Goal: Task Accomplishment & Management: Complete application form

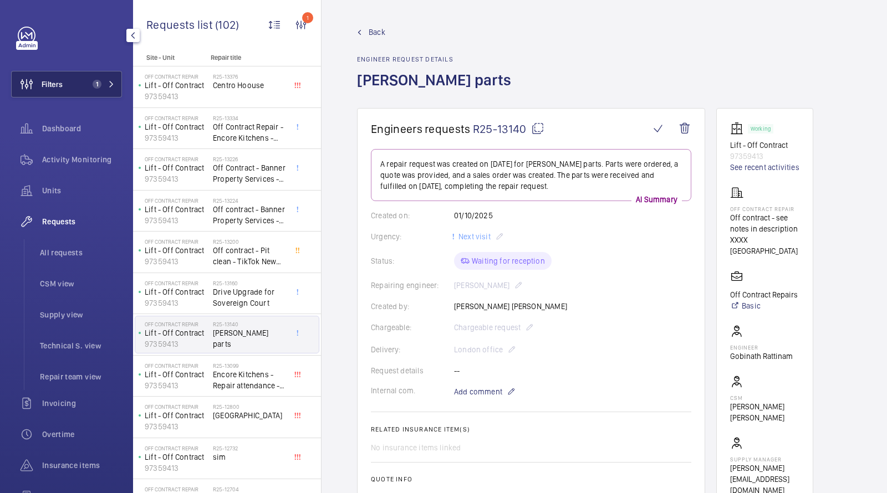
scroll to position [238, 0]
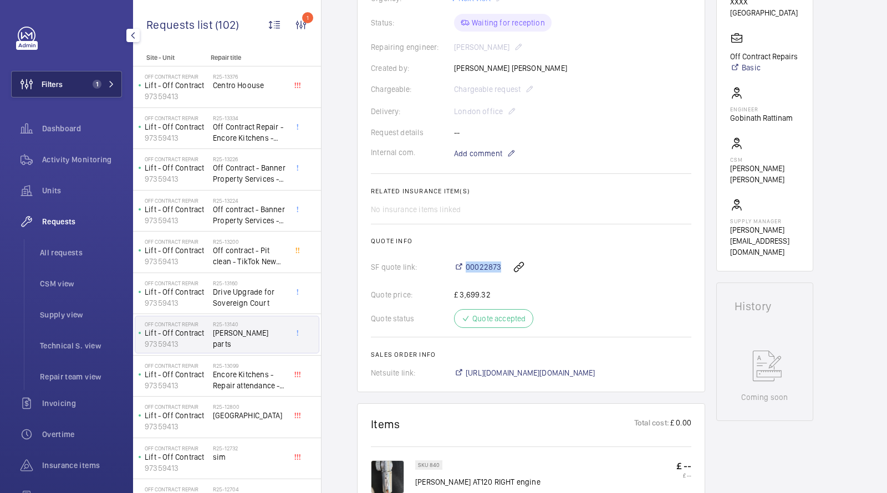
click at [77, 75] on button "Filters 1" at bounding box center [66, 84] width 111 height 27
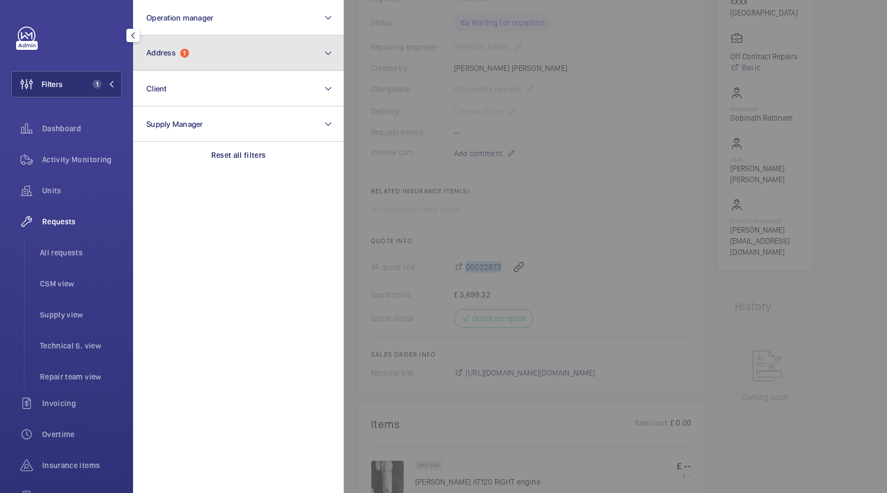
click at [177, 50] on span "Address 1" at bounding box center [167, 52] width 43 height 9
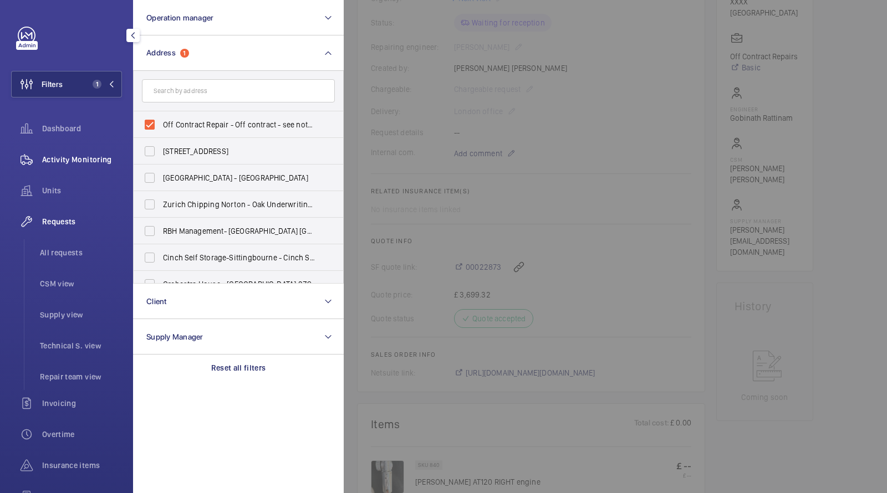
click at [75, 159] on span "Activity Monitoring" at bounding box center [82, 159] width 80 height 11
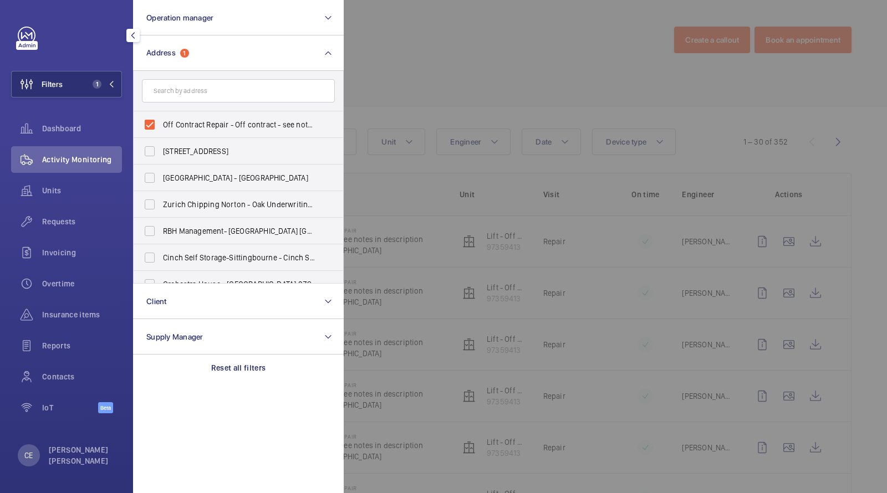
click at [409, 86] on div at bounding box center [787, 246] width 887 height 493
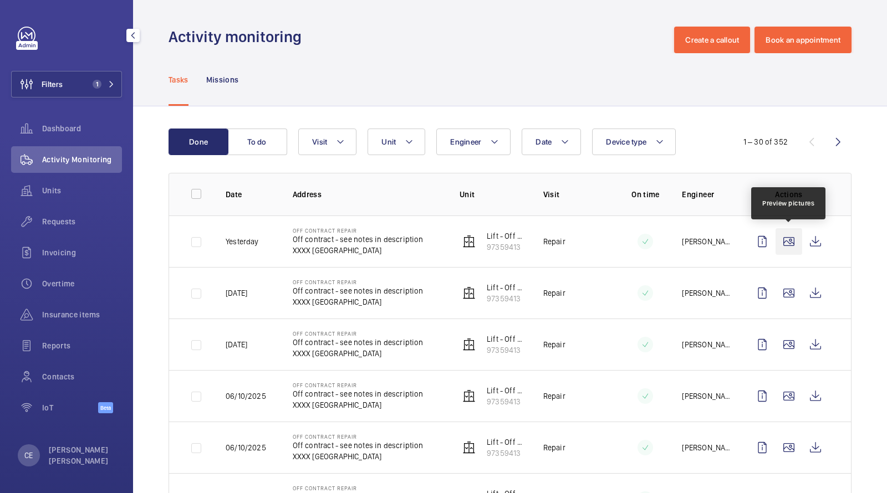
click at [792, 240] on wm-front-icon-button at bounding box center [788, 241] width 27 height 27
click at [818, 235] on wm-front-icon-button at bounding box center [815, 241] width 27 height 27
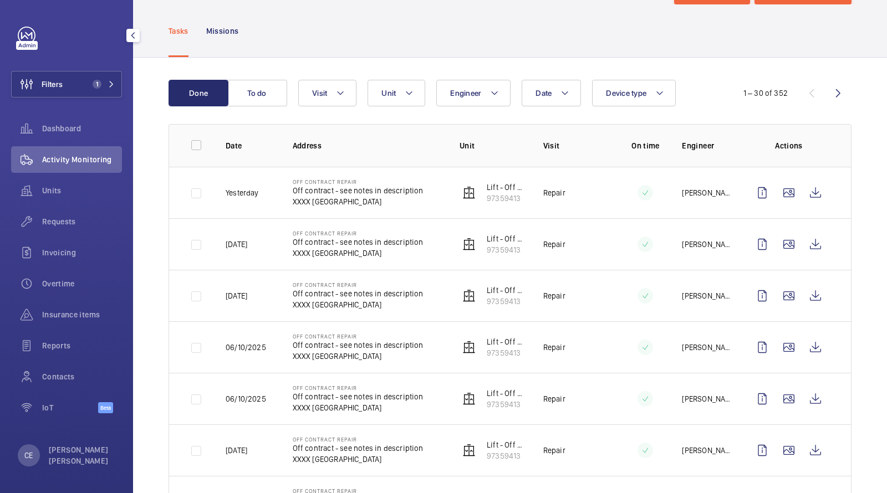
scroll to position [50, 0]
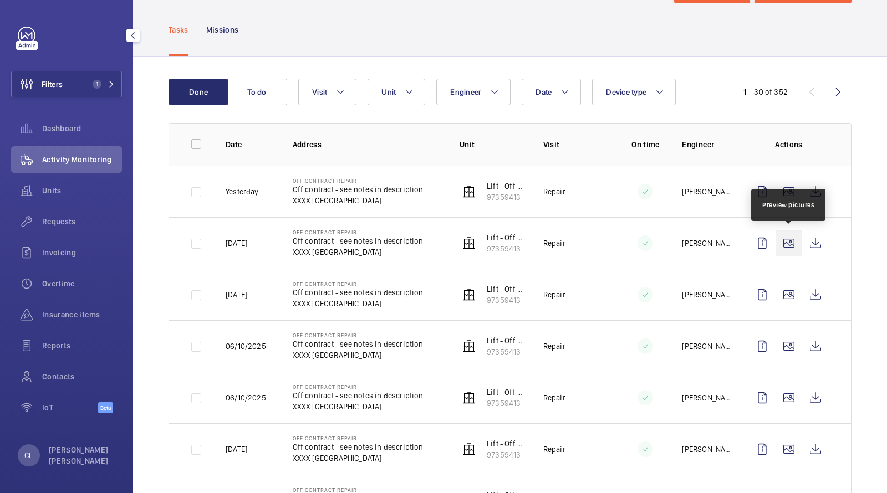
click at [796, 238] on wm-front-icon-button at bounding box center [788, 243] width 27 height 27
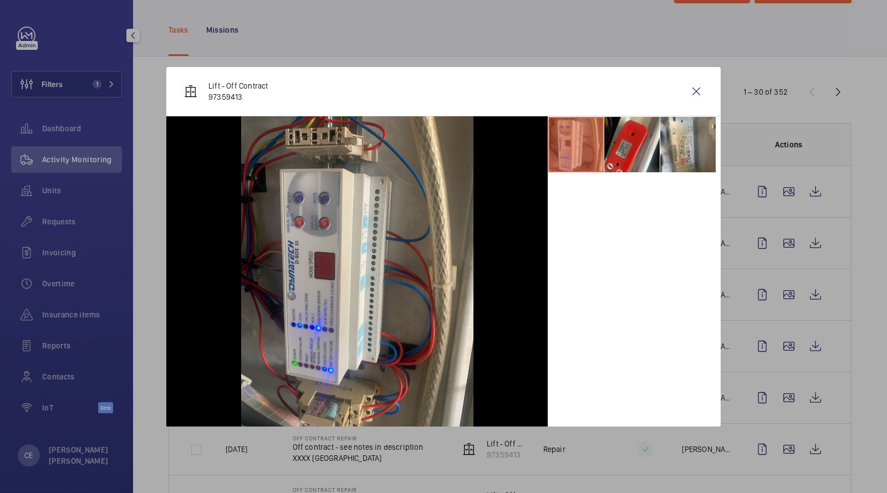
click at [104, 89] on div at bounding box center [443, 246] width 887 height 493
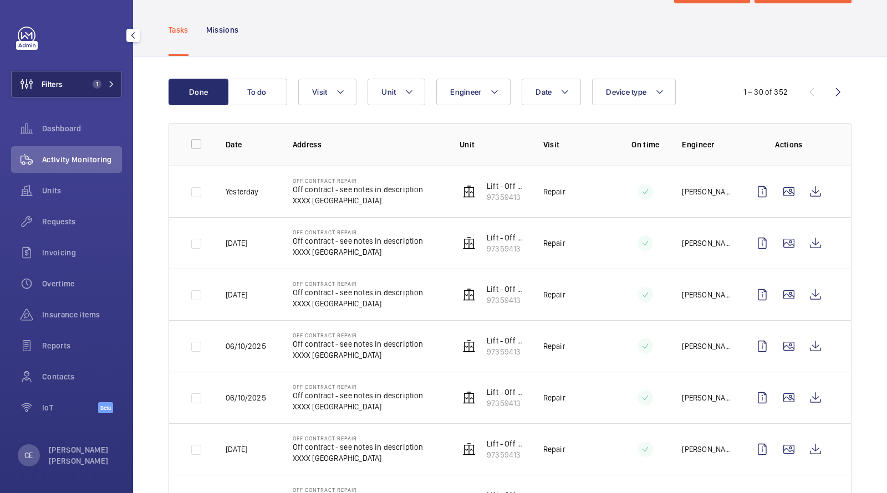
click at [90, 83] on span "1" at bounding box center [94, 84] width 13 height 9
click at [83, 85] on button "Filters 1" at bounding box center [66, 84] width 111 height 27
click at [102, 81] on span "1" at bounding box center [101, 84] width 27 height 9
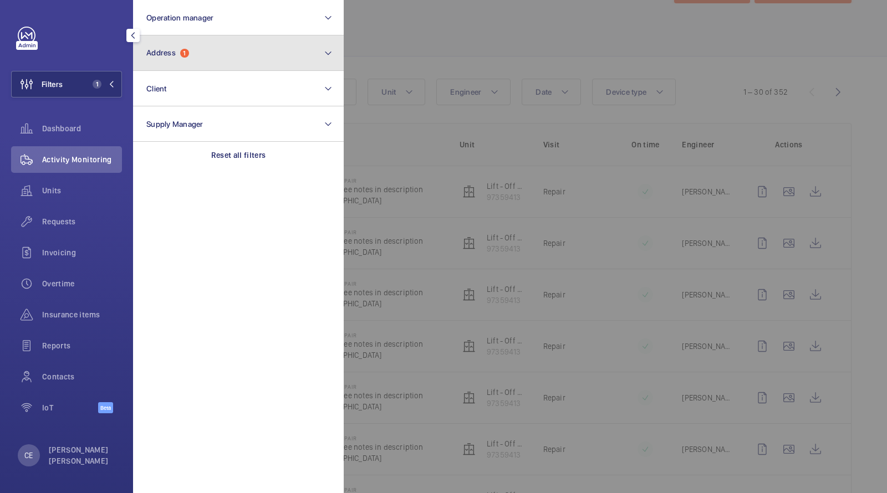
click at [197, 55] on button "Address 1" at bounding box center [238, 52] width 211 height 35
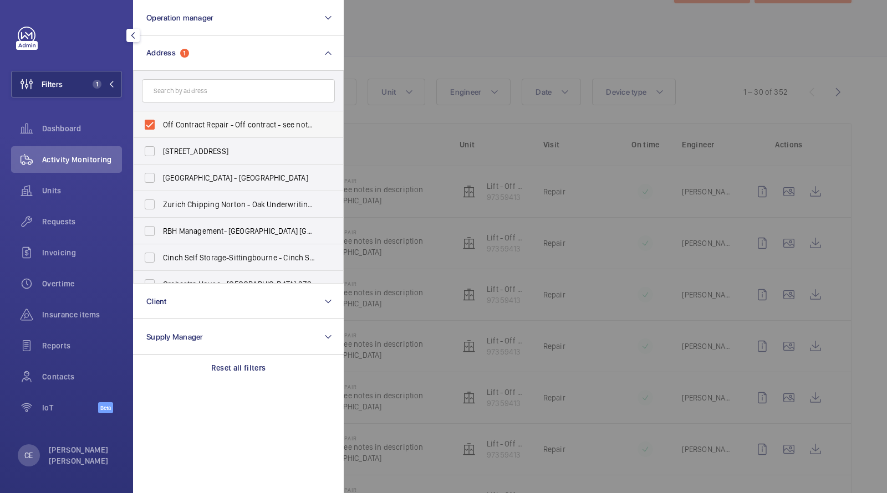
click at [209, 117] on label "Off Contract Repair - Off contract - see notes in description, [GEOGRAPHIC_DATA…" at bounding box center [230, 124] width 193 height 27
click at [161, 117] on input "Off Contract Repair - Off contract - see notes in description, [GEOGRAPHIC_DATA…" at bounding box center [150, 125] width 22 height 22
checkbox input "false"
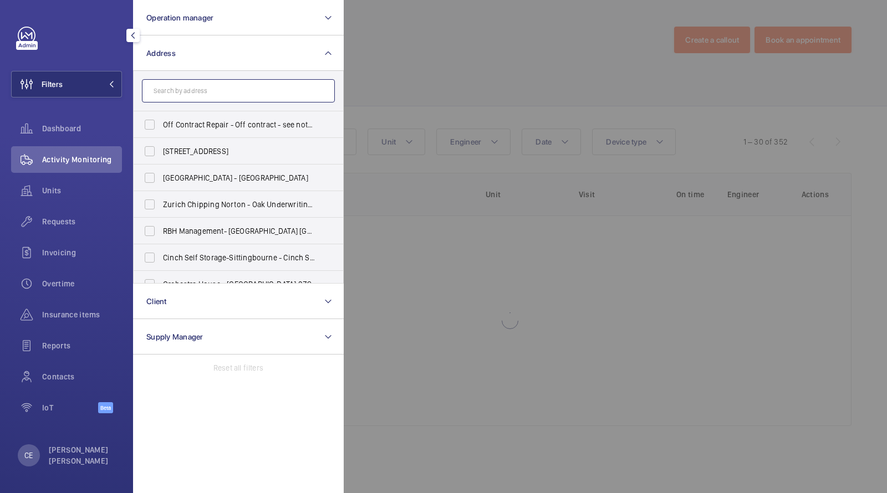
click at [206, 93] on input "text" at bounding box center [238, 90] width 193 height 23
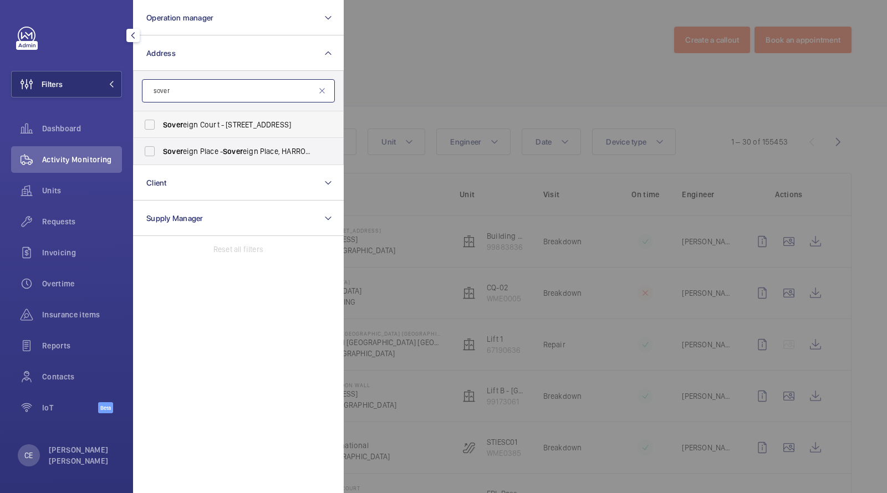
type input "sover"
click at [229, 126] on span "Sover eign Court - [STREET_ADDRESS]" at bounding box center [239, 124] width 152 height 11
click at [161, 126] on input "Sover eign Court - [STREET_ADDRESS]" at bounding box center [150, 125] width 22 height 22
checkbox input "true"
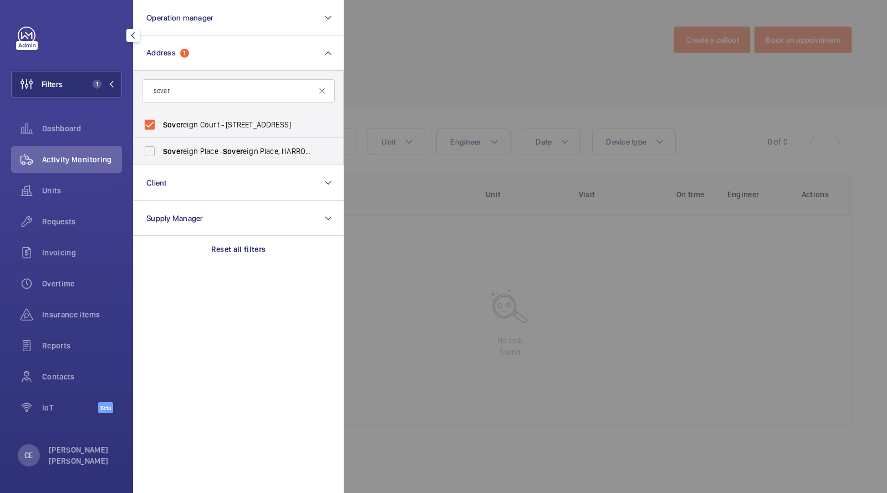
click at [450, 49] on div at bounding box center [787, 246] width 887 height 493
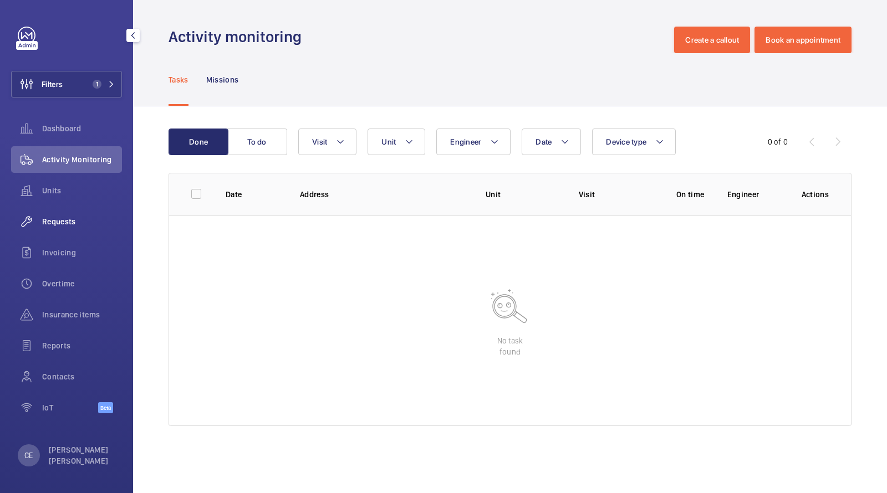
click at [57, 231] on div "Requests" at bounding box center [66, 221] width 111 height 27
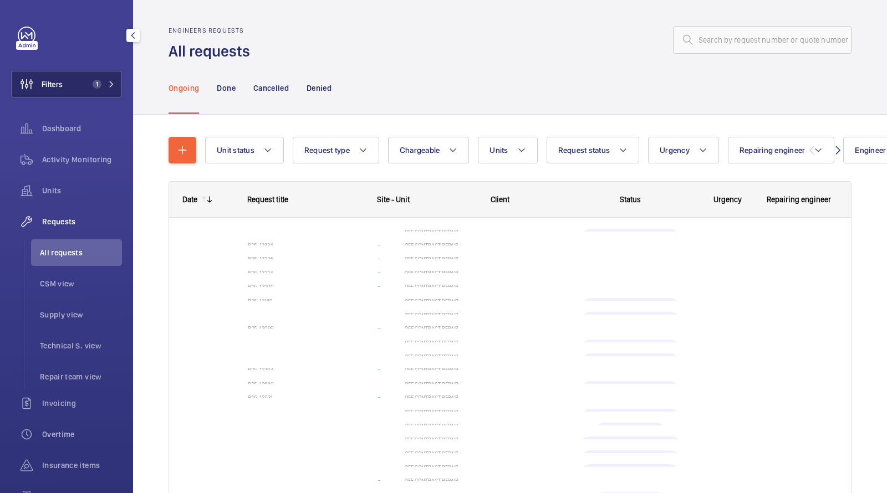
click at [87, 88] on button "Filters 1" at bounding box center [66, 84] width 111 height 27
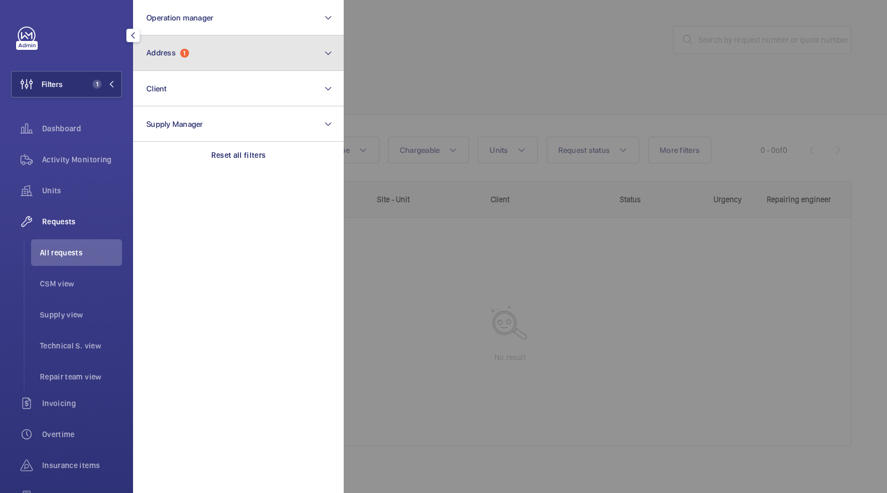
click at [199, 52] on button "Address 1" at bounding box center [238, 52] width 211 height 35
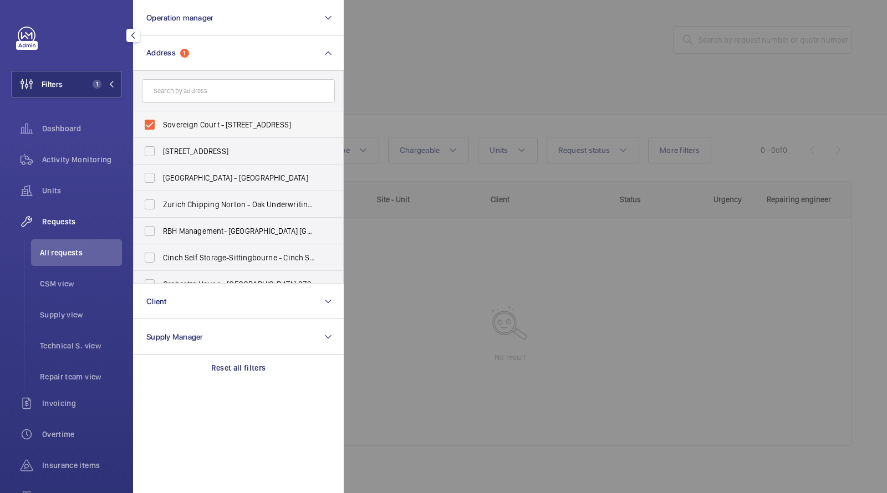
click at [180, 117] on label "Sovereign Court - [STREET_ADDRESS]" at bounding box center [230, 124] width 193 height 27
click at [161, 117] on input "Sovereign Court - [STREET_ADDRESS]" at bounding box center [150, 125] width 22 height 22
checkbox input "false"
click at [460, 63] on div at bounding box center [787, 246] width 887 height 493
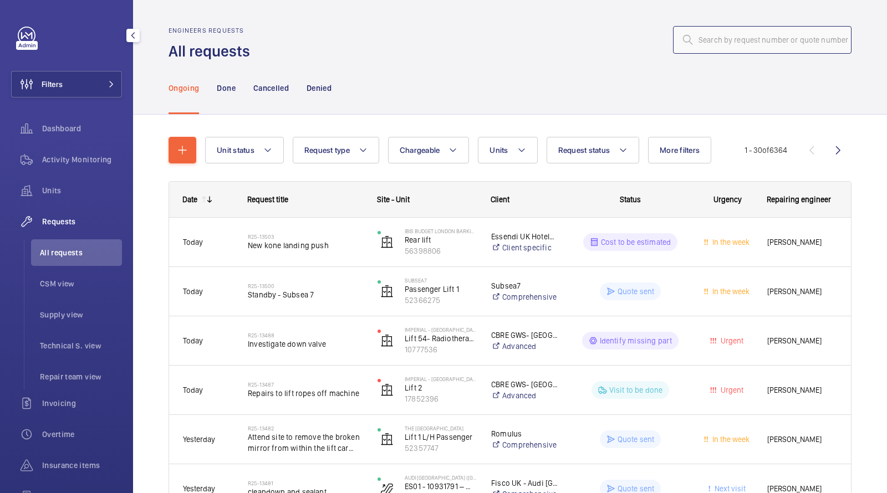
click at [732, 42] on input "text" at bounding box center [762, 40] width 178 height 28
paste input "R25-13478"
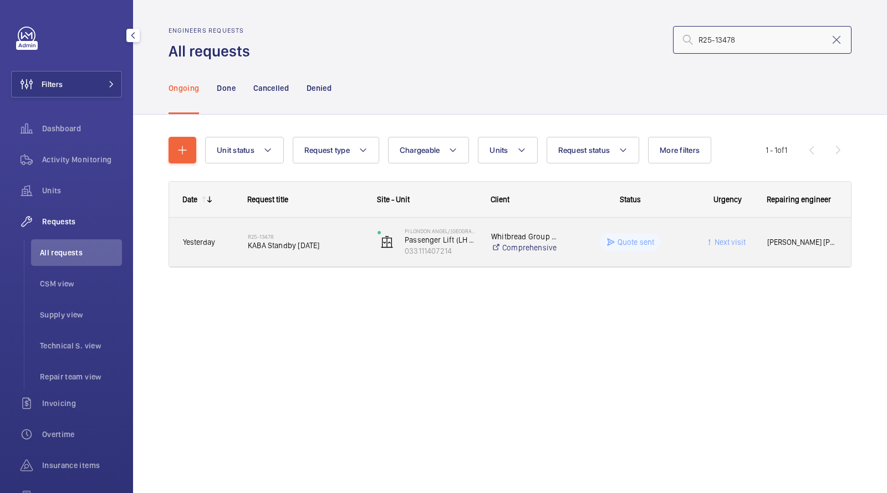
type input "R25-13478"
click at [286, 247] on span "KABA Standby [DATE]" at bounding box center [305, 245] width 115 height 11
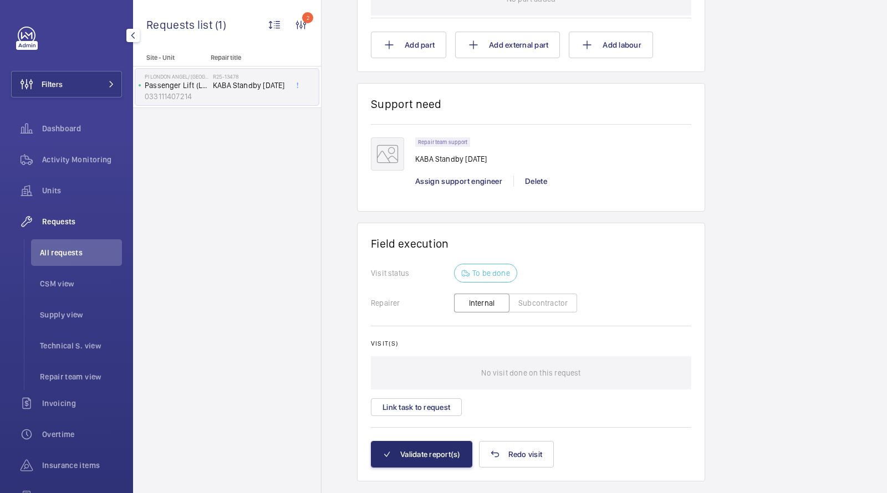
scroll to position [754, 0]
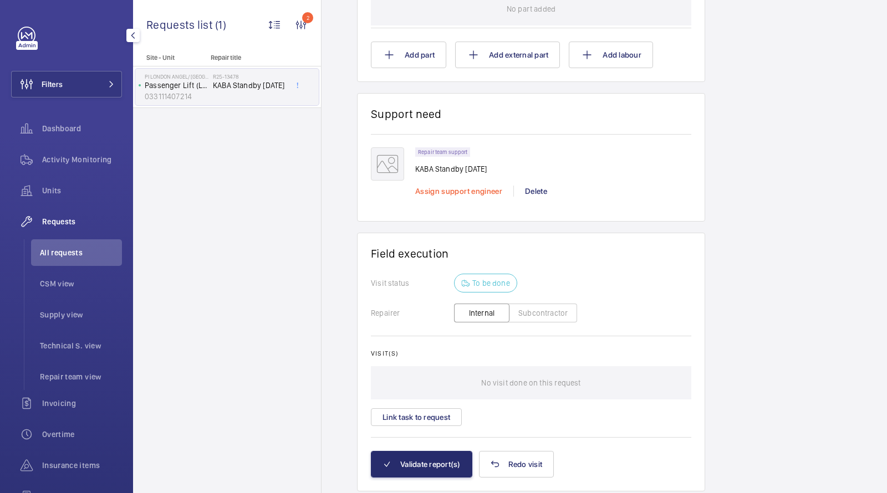
click at [457, 192] on span "Assign support engineer" at bounding box center [458, 191] width 87 height 9
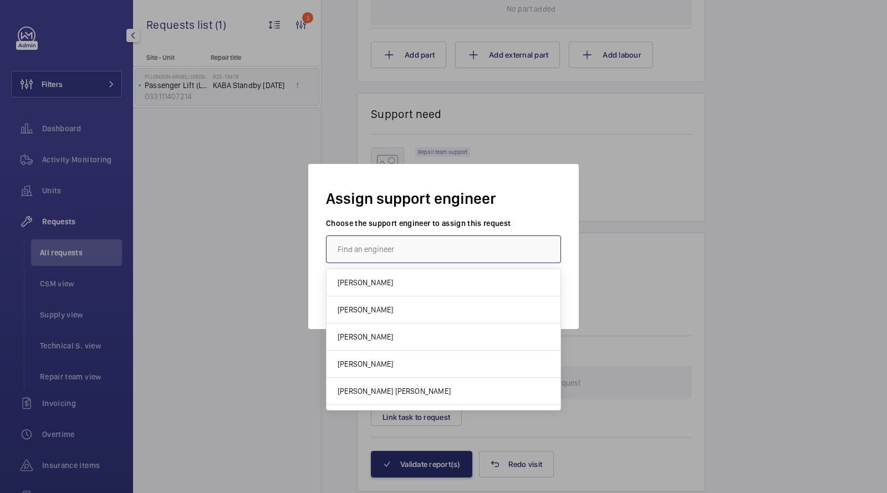
click at [386, 247] on input "text" at bounding box center [443, 249] width 235 height 28
click at [369, 308] on span "[PERSON_NAME]" at bounding box center [364, 309] width 55 height 11
type input "[PERSON_NAME]"
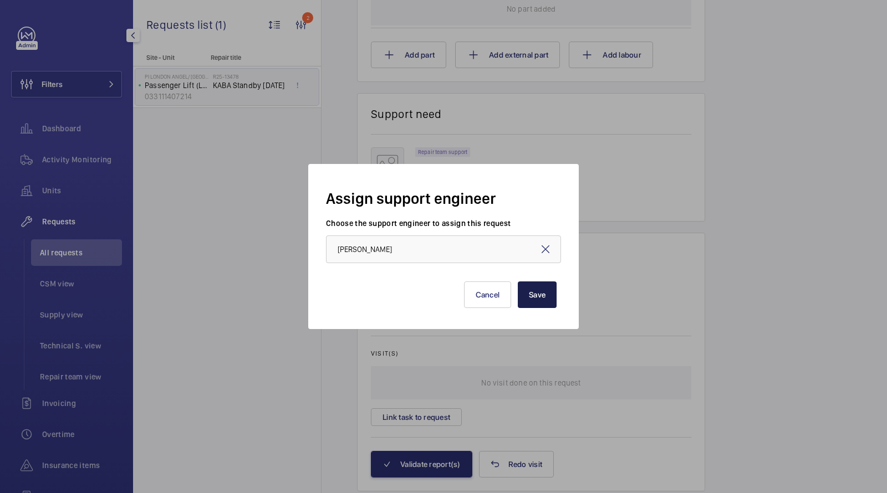
click at [536, 293] on button "Save" at bounding box center [537, 294] width 39 height 27
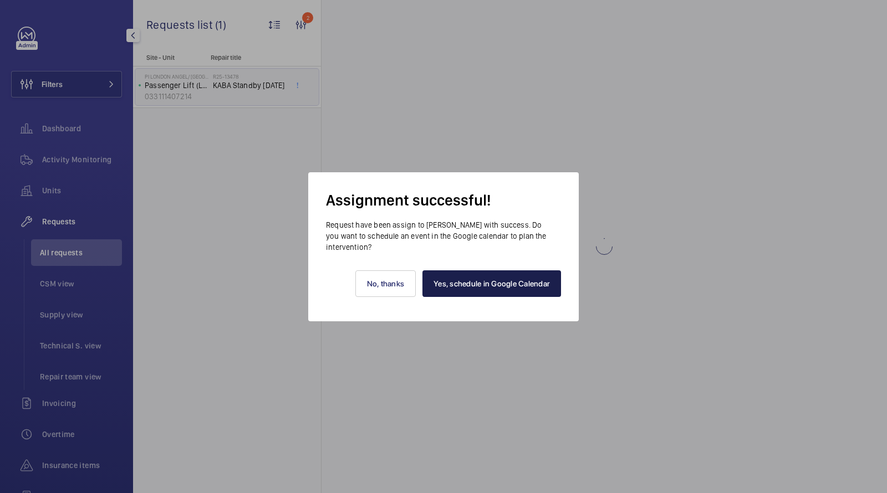
click at [519, 280] on link "Yes, schedule in Google Calendar" at bounding box center [491, 283] width 139 height 27
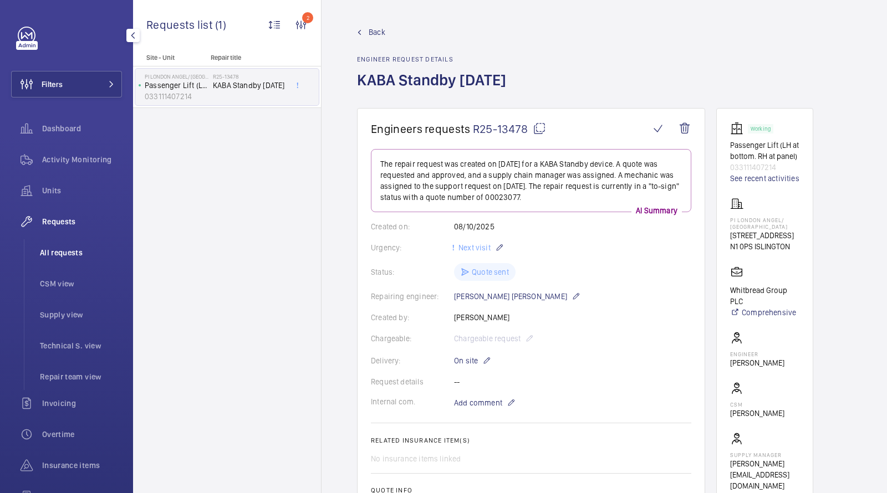
click at [64, 254] on span "All requests" at bounding box center [81, 252] width 82 height 11
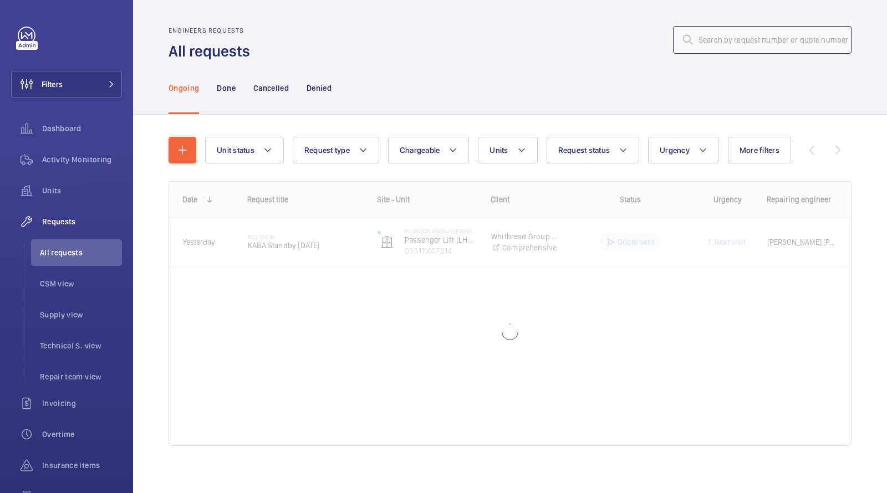
click at [745, 39] on input "text" at bounding box center [762, 40] width 178 height 28
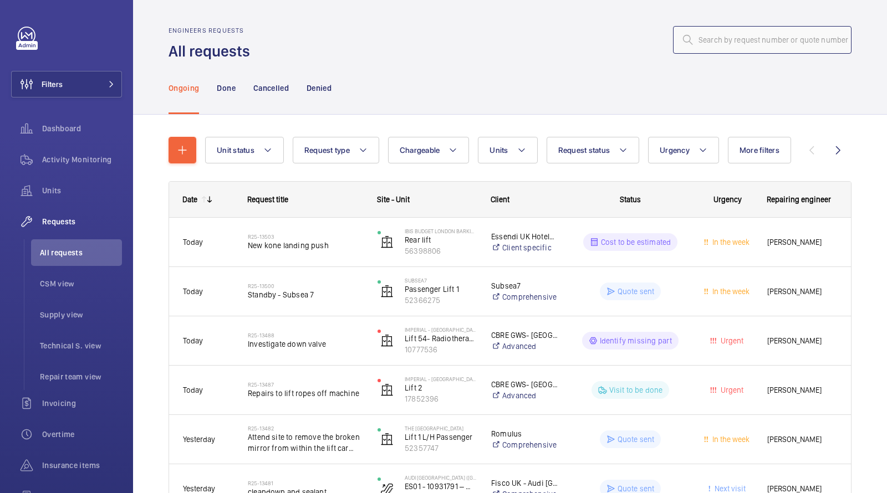
paste input "12729"
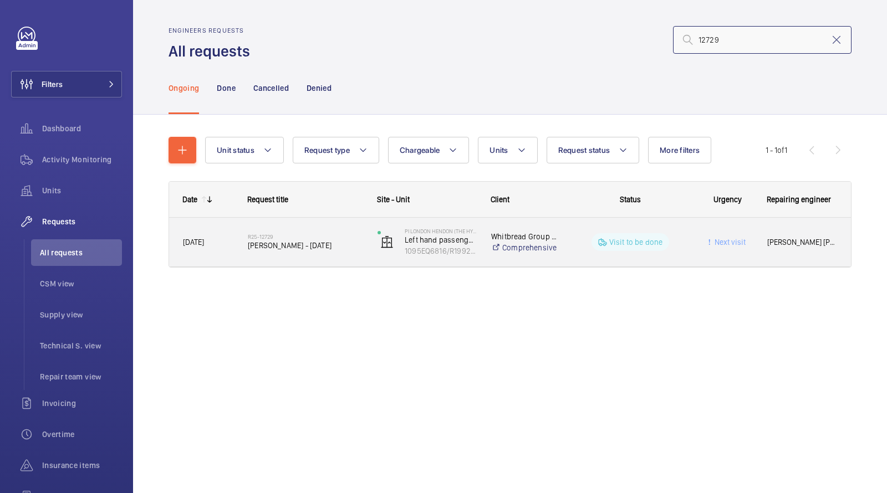
type input "12729"
click at [302, 244] on span "[PERSON_NAME] - [DATE]" at bounding box center [305, 245] width 115 height 11
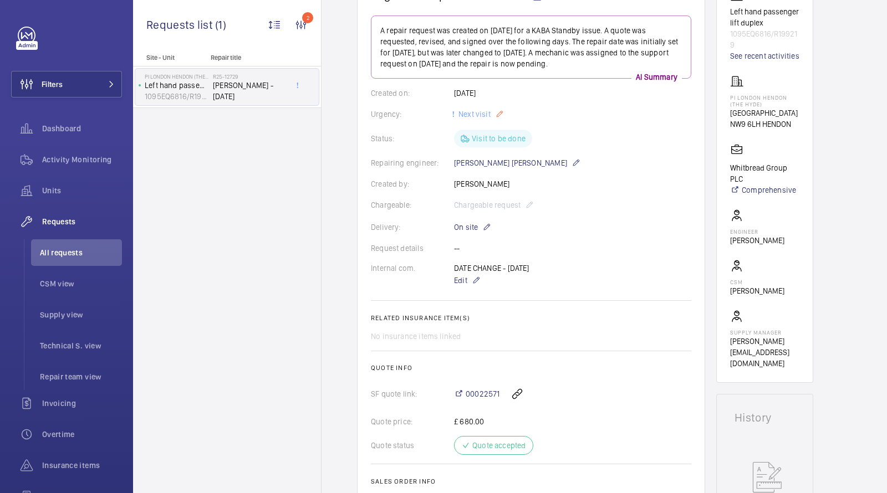
scroll to position [88, 0]
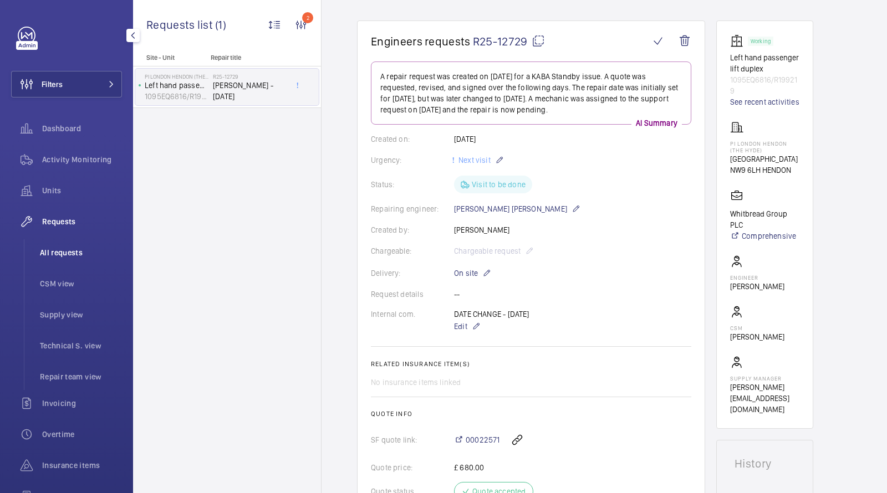
click at [73, 247] on li "All requests" at bounding box center [76, 252] width 91 height 27
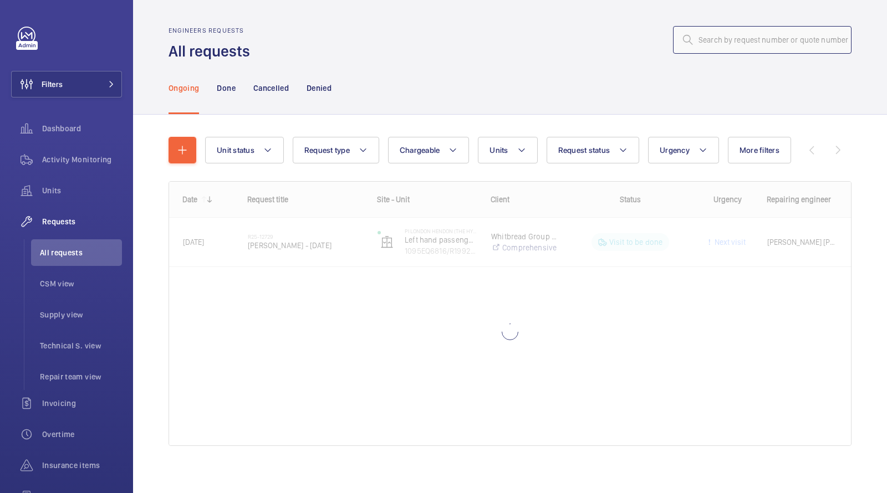
click at [715, 46] on input "text" at bounding box center [762, 40] width 178 height 28
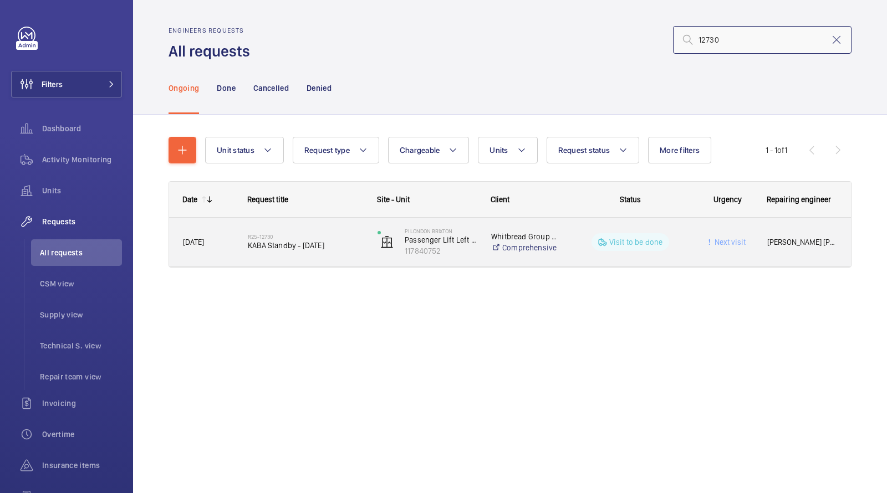
type input "12730"
click at [308, 242] on span "KABA Standby - [DATE]" at bounding box center [305, 245] width 115 height 11
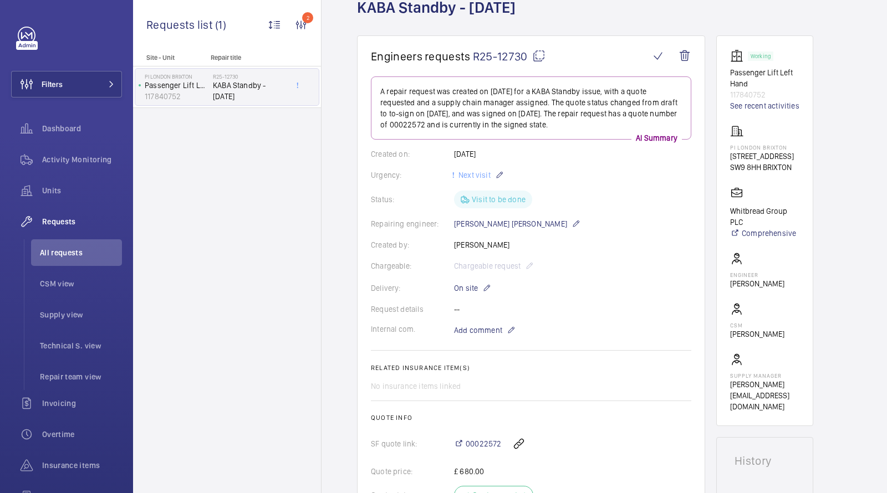
scroll to position [43, 0]
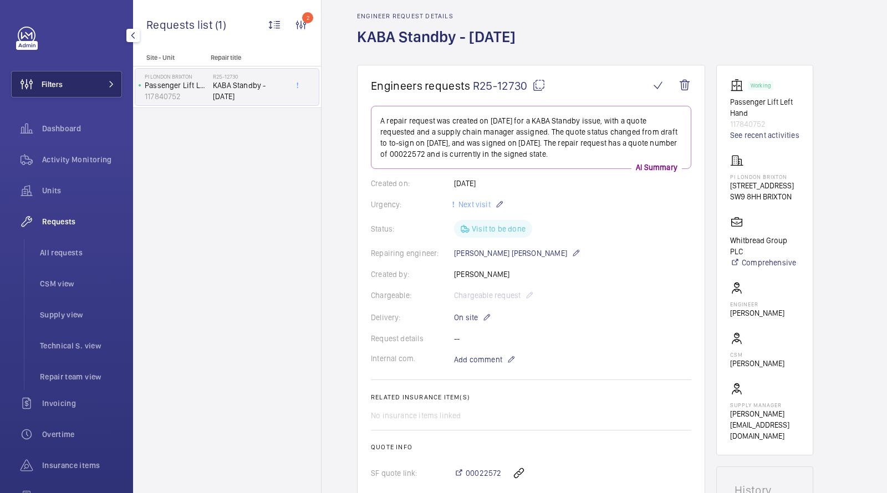
click at [100, 81] on button "Filters" at bounding box center [66, 84] width 111 height 27
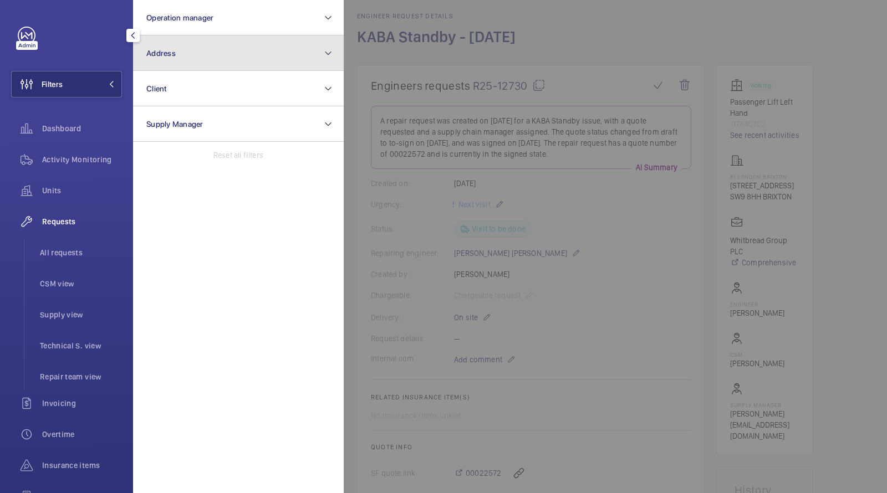
click at [188, 65] on button "Address" at bounding box center [238, 52] width 211 height 35
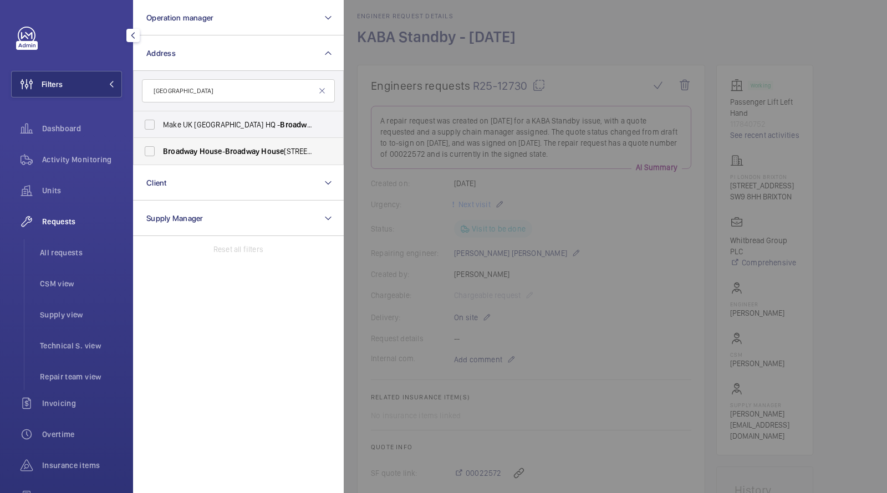
type input "[GEOGRAPHIC_DATA]"
click at [210, 149] on span "House" at bounding box center [210, 151] width 23 height 9
click at [161, 149] on input "[STREET_ADDRESS]" at bounding box center [150, 151] width 22 height 22
click at [62, 256] on span "All requests" at bounding box center [81, 252] width 82 height 11
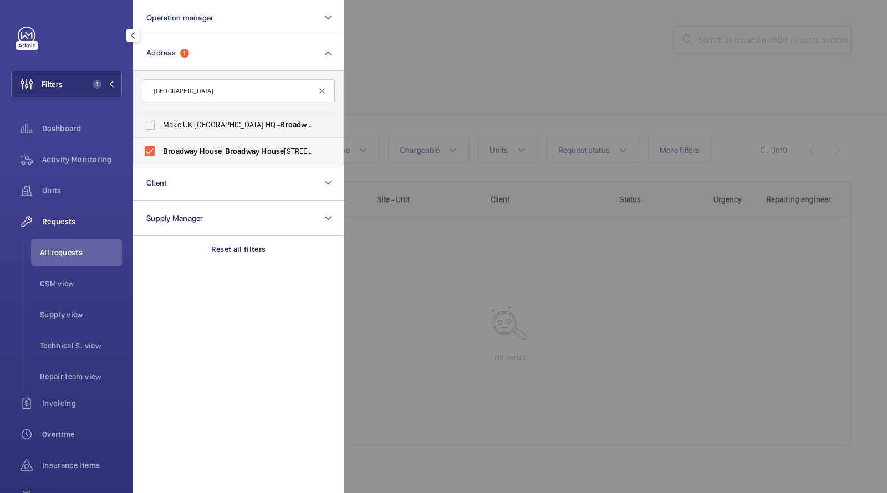
click at [180, 151] on span "Broadway" at bounding box center [180, 151] width 34 height 9
click at [161, 151] on input "[STREET_ADDRESS]" at bounding box center [150, 151] width 22 height 22
checkbox input "false"
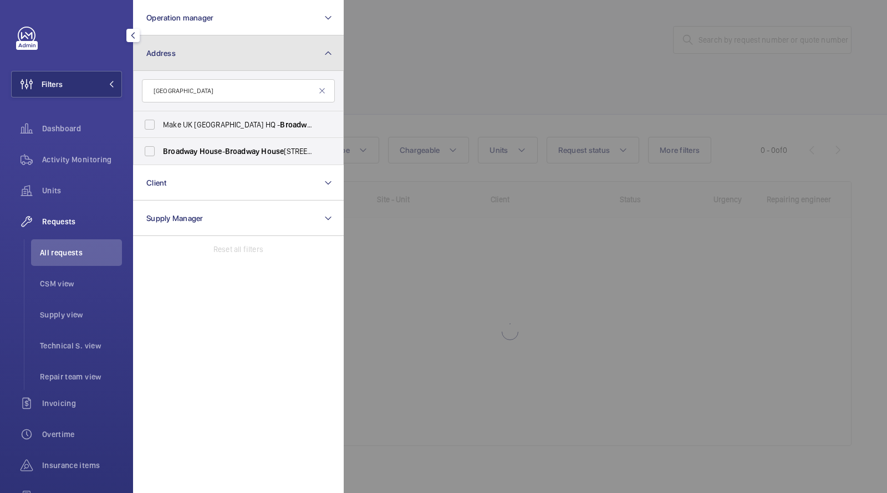
click at [173, 51] on span "Address" at bounding box center [160, 53] width 29 height 9
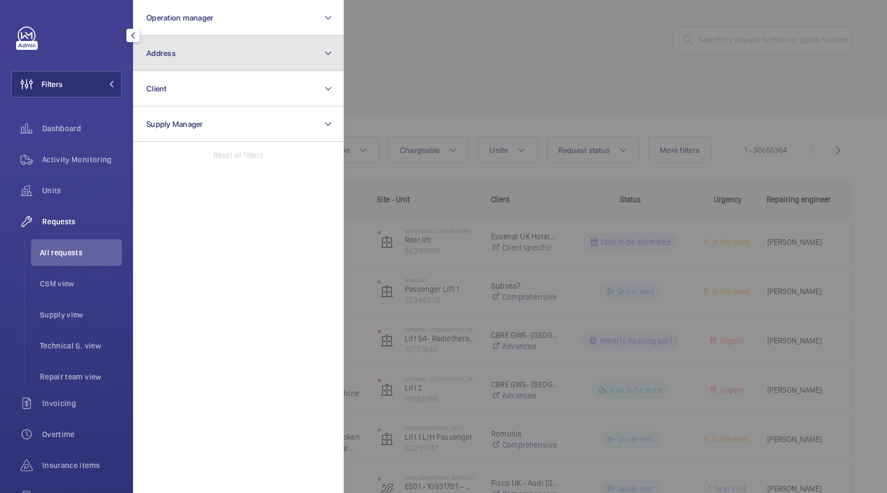
click at [182, 62] on button "Address" at bounding box center [238, 52] width 211 height 35
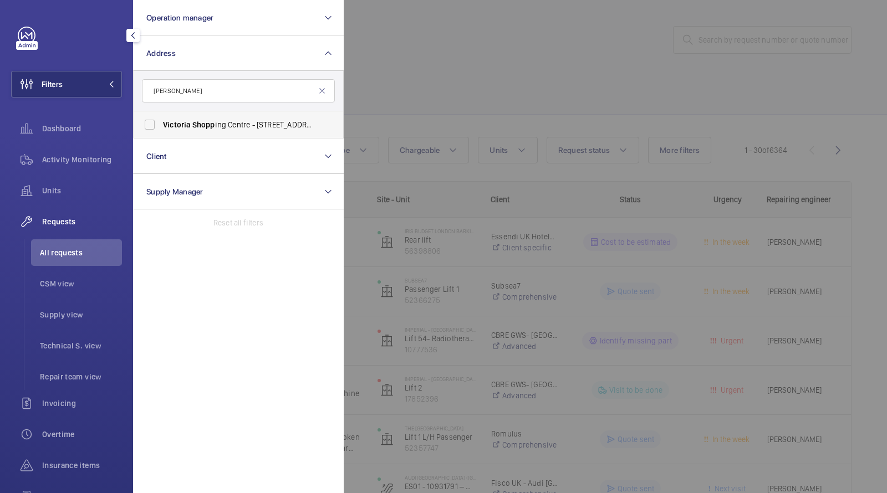
type input "[PERSON_NAME]"
click at [198, 133] on label "[PERSON_NAME] ing Centre - [STREET_ADDRESS]" at bounding box center [230, 124] width 193 height 27
click at [161, 133] on input "[PERSON_NAME] ing Centre - [STREET_ADDRESS]" at bounding box center [150, 125] width 22 height 22
checkbox input "true"
click at [71, 254] on span "All requests" at bounding box center [81, 252] width 82 height 11
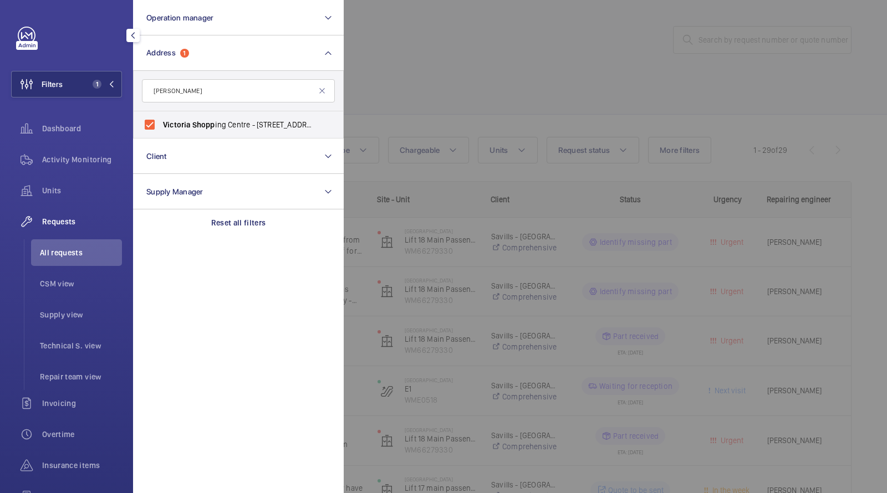
click at [509, 37] on div at bounding box center [787, 246] width 887 height 493
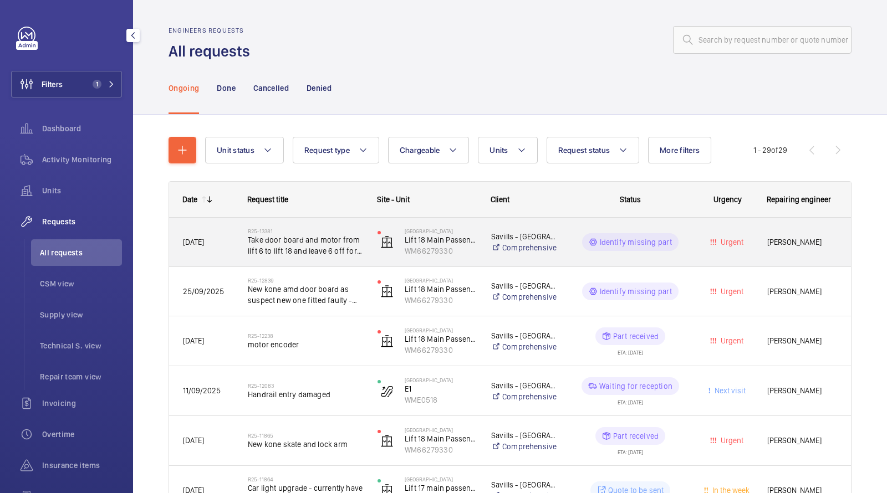
click at [304, 247] on span "Take door board and motor from lift 6 to lift 18 and leave 6 off for drive" at bounding box center [305, 245] width 115 height 22
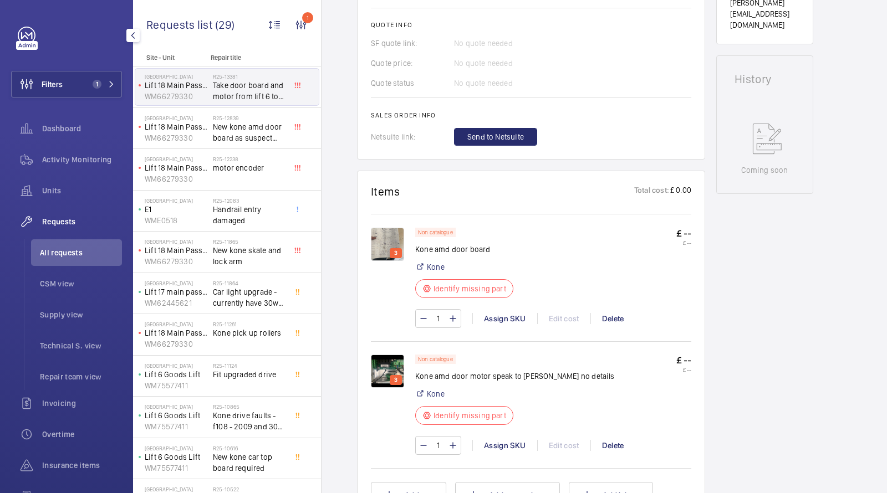
scroll to position [491, 0]
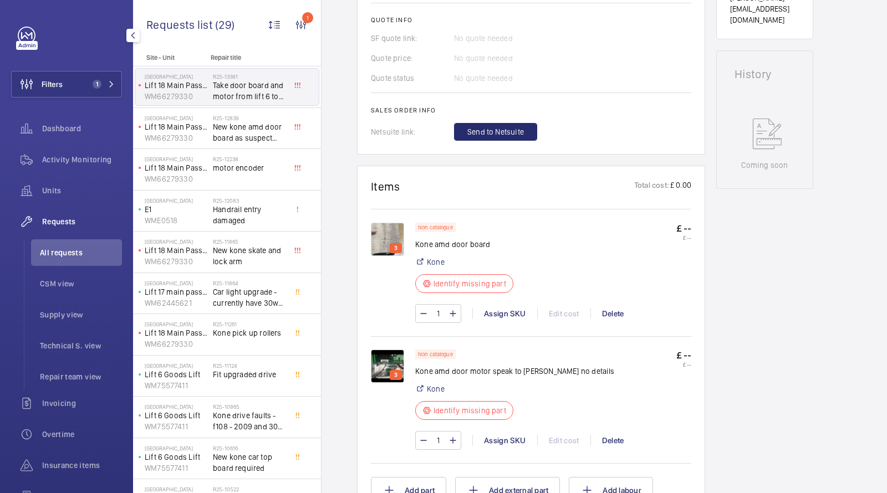
click at [385, 234] on img at bounding box center [387, 239] width 33 height 33
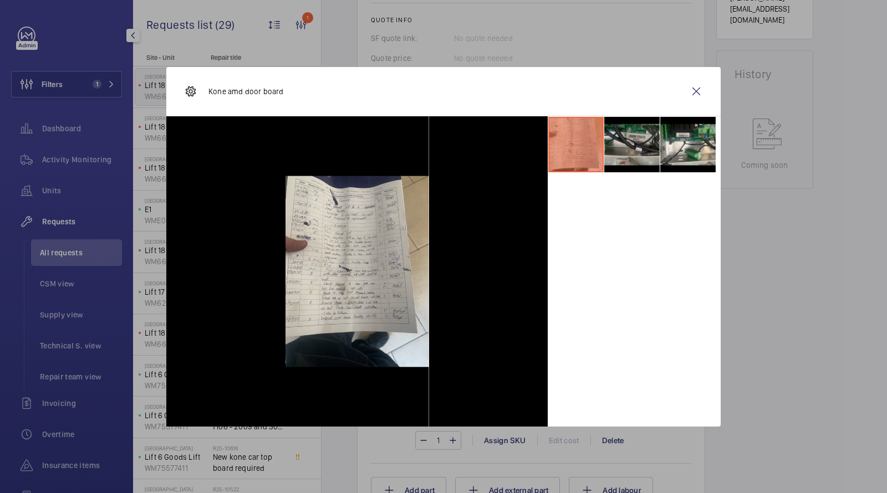
click at [624, 132] on li at bounding box center [631, 144] width 55 height 55
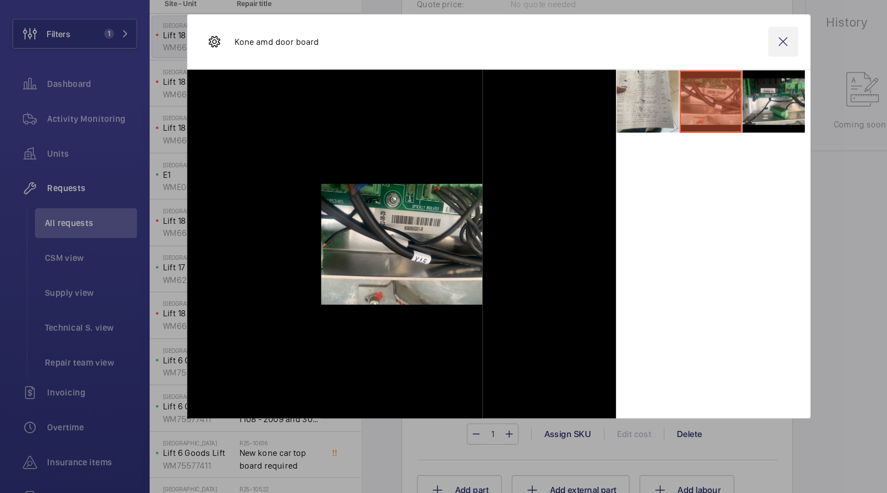
click at [699, 93] on wm-front-icon-button at bounding box center [696, 91] width 27 height 27
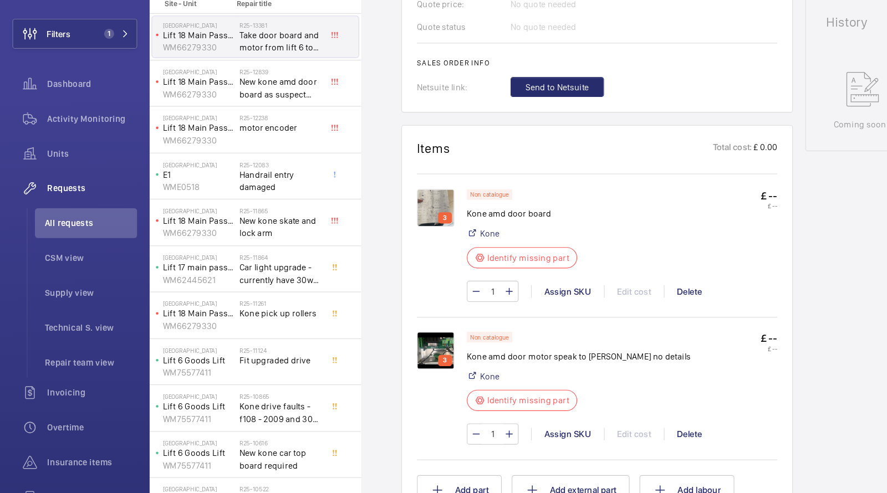
click at [390, 350] on img at bounding box center [387, 366] width 33 height 33
click at [381, 310] on div at bounding box center [374, 266] width 305 height 248
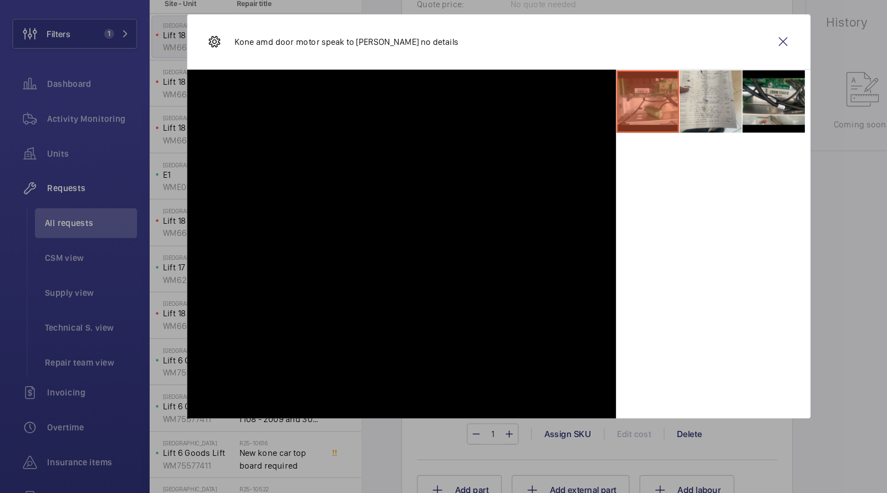
scroll to position [541, 0]
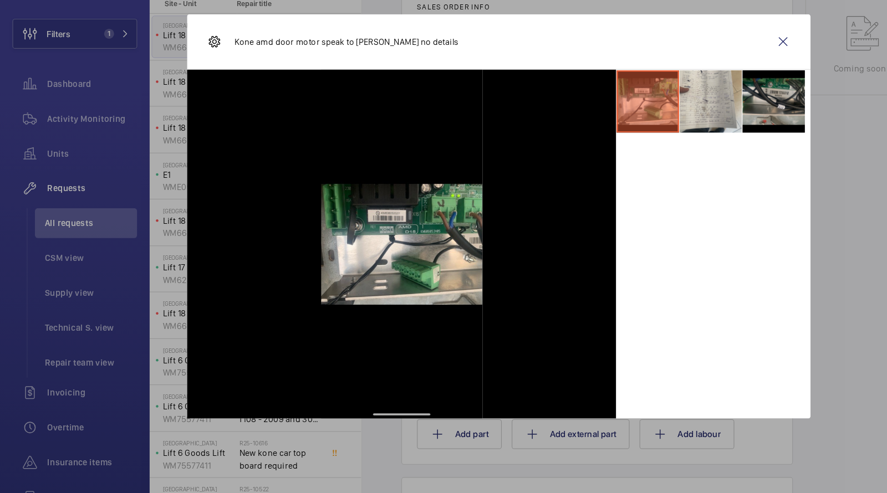
click at [680, 136] on li at bounding box center [687, 144] width 55 height 55
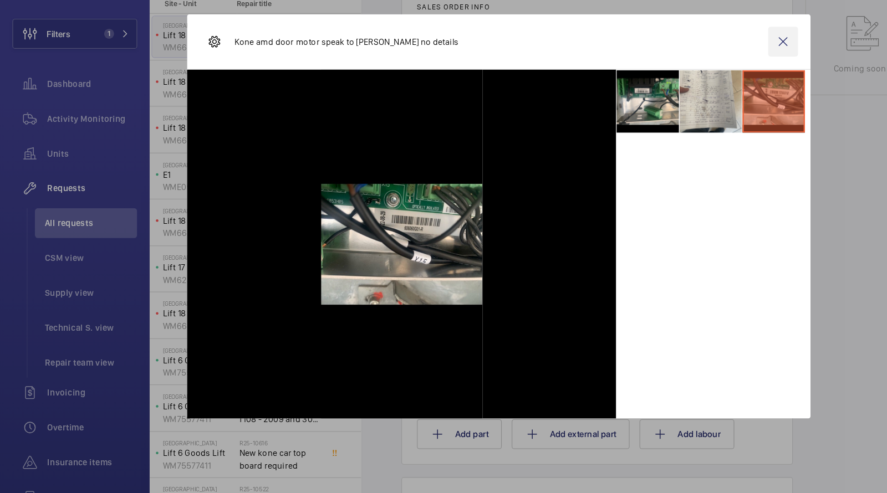
click at [692, 82] on wm-front-icon-button at bounding box center [696, 91] width 27 height 27
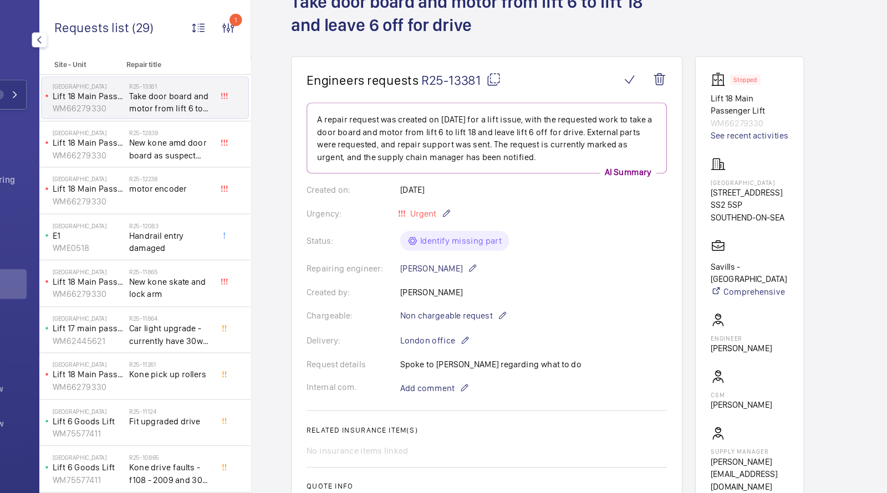
scroll to position [0, 0]
click at [748, 109] on p "WM66279330" at bounding box center [764, 109] width 69 height 11
click at [746, 109] on p "WM66279330" at bounding box center [764, 109] width 69 height 11
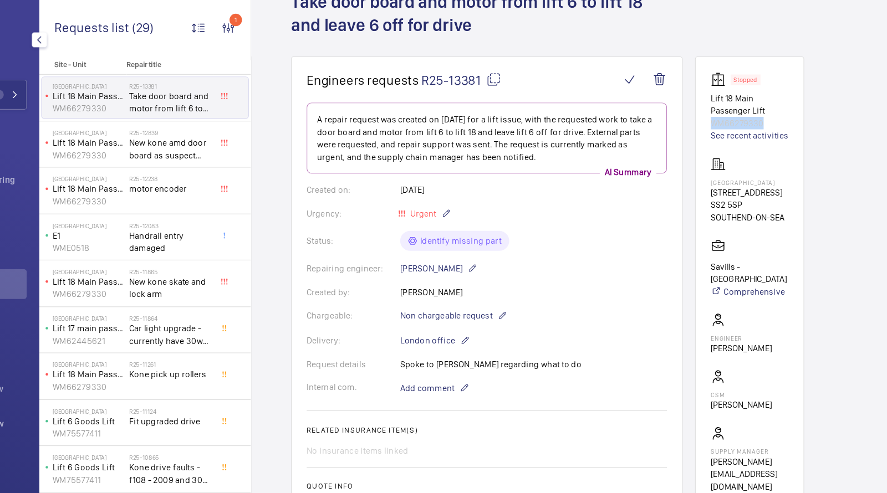
copy p "WM66279330"
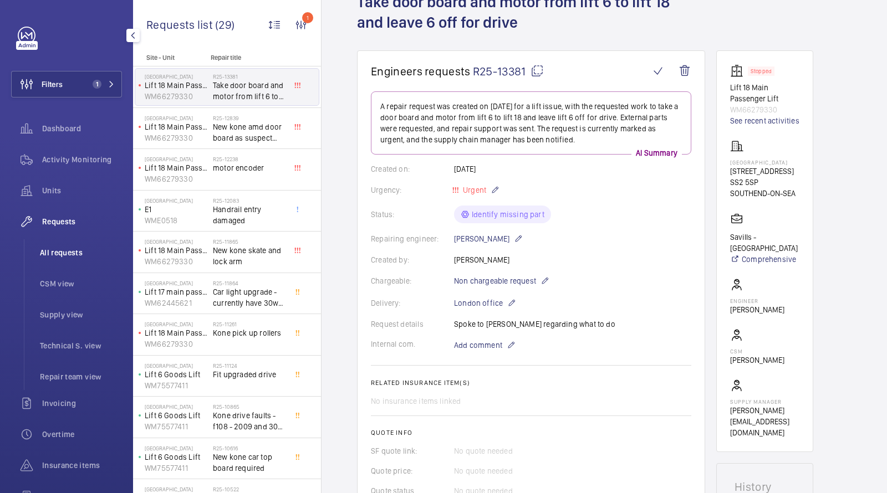
click at [74, 254] on span "All requests" at bounding box center [81, 252] width 82 height 11
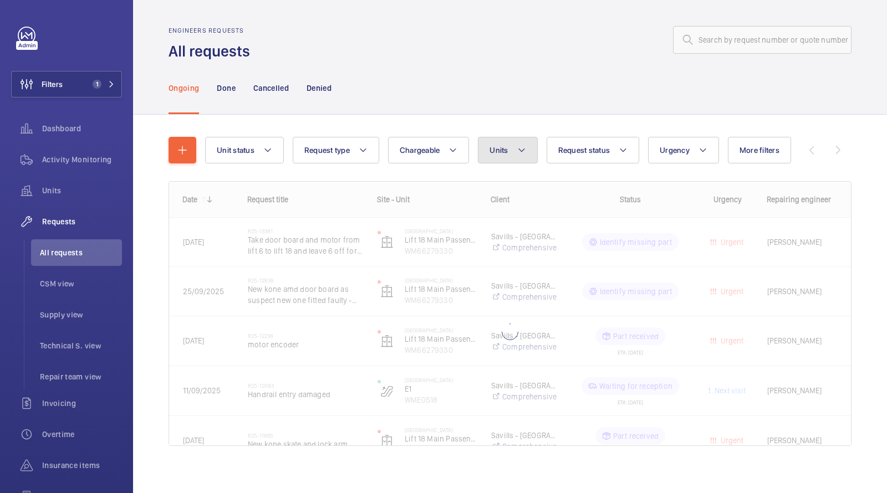
click at [489, 146] on span "Units" at bounding box center [498, 150] width 18 height 9
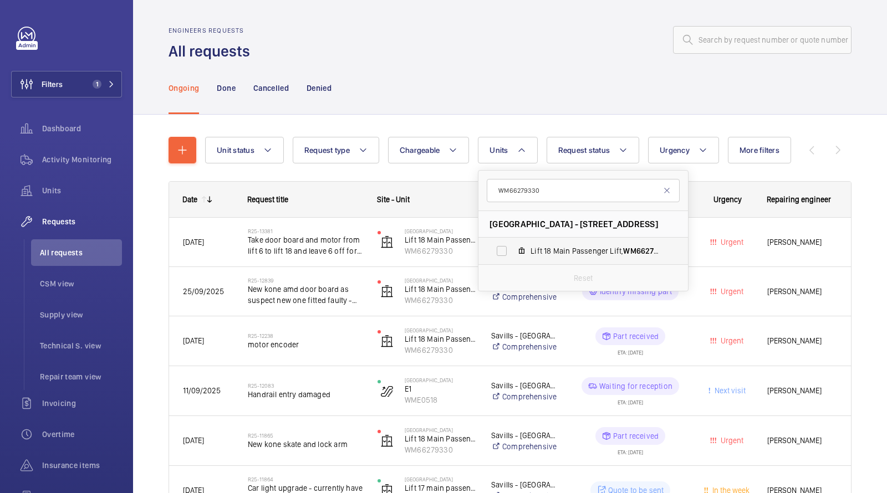
type input "WM66279330"
click at [546, 249] on span "Lift 18 Main Passenger Lift, WM66279330" at bounding box center [594, 250] width 129 height 11
click at [513, 249] on input "Lift 18 Main Passenger Lift, WM66279330" at bounding box center [501, 251] width 22 height 22
checkbox input "true"
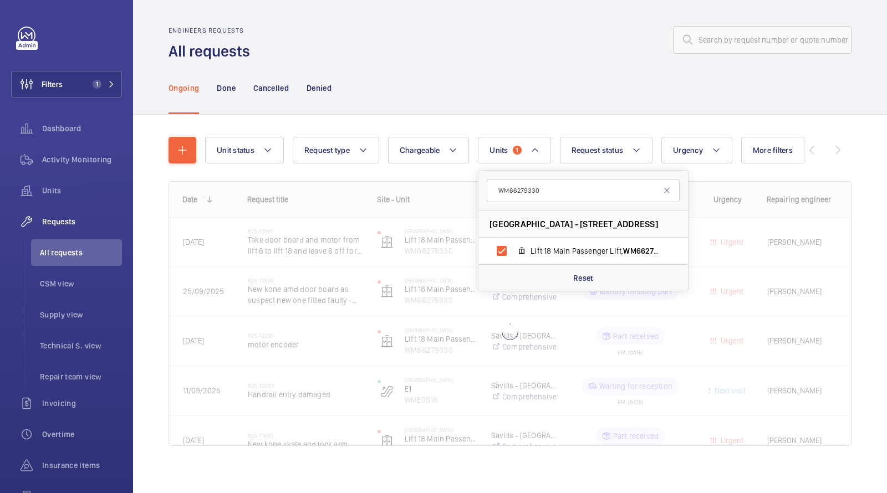
click at [502, 56] on div "Engineers requests All requests" at bounding box center [509, 44] width 683 height 35
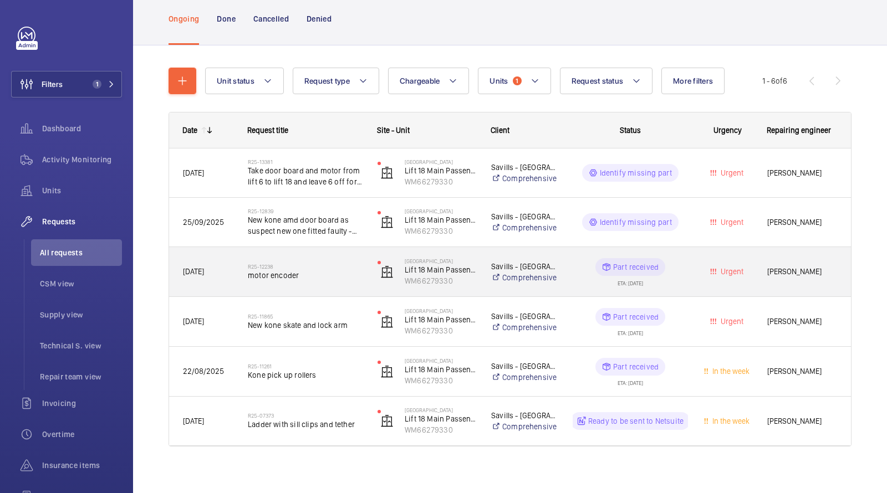
scroll to position [73, 0]
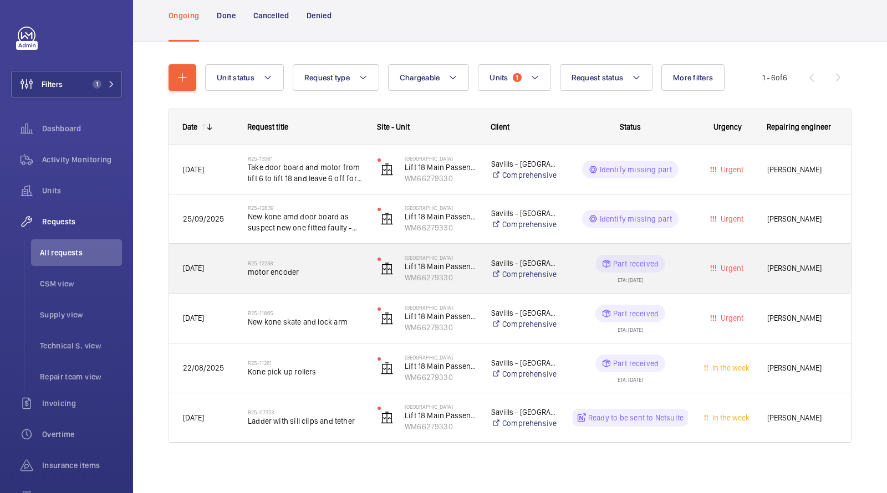
click at [304, 275] on span "motor encoder" at bounding box center [305, 272] width 115 height 11
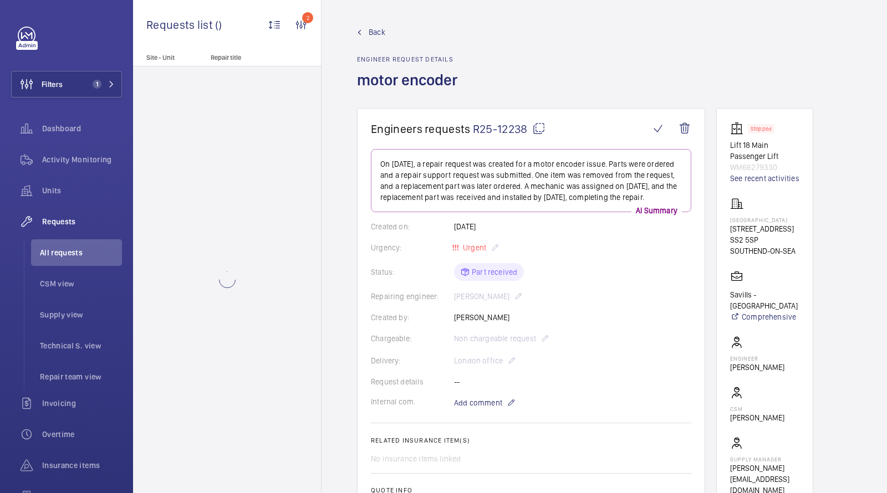
scroll to position [450, 0]
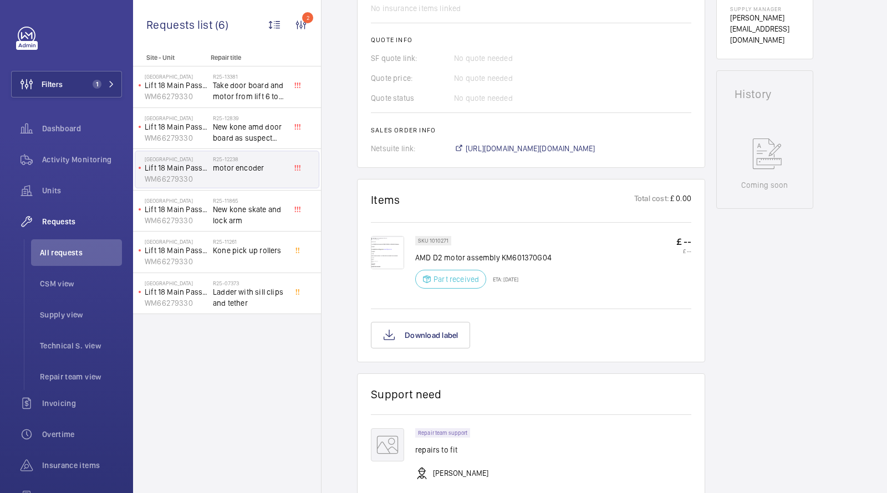
click at [381, 259] on img at bounding box center [387, 252] width 33 height 33
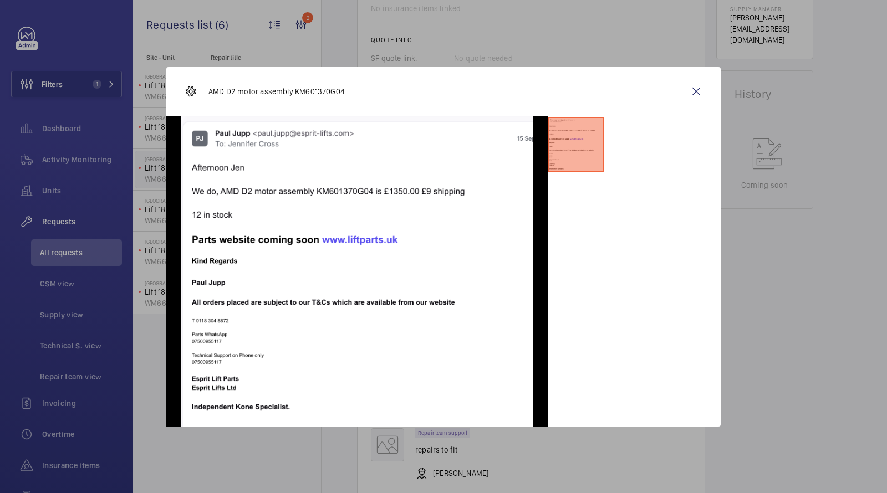
click at [76, 189] on div at bounding box center [443, 246] width 887 height 493
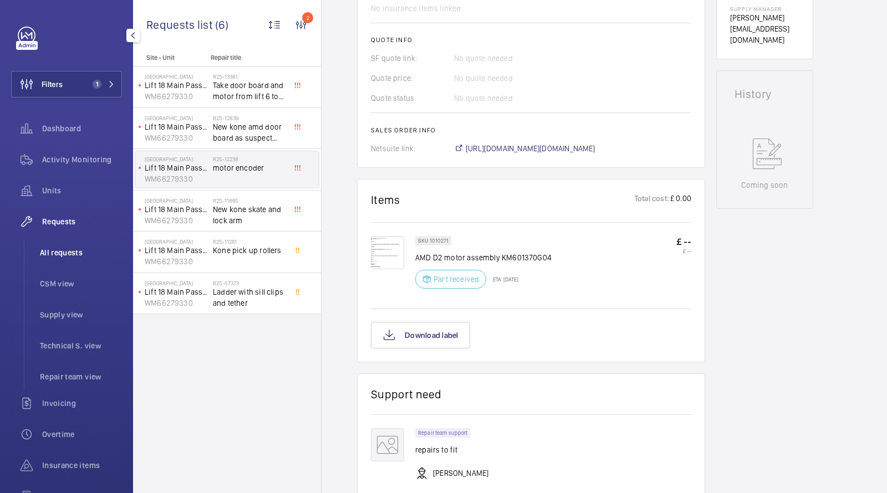
click at [58, 262] on li "All requests" at bounding box center [76, 252] width 91 height 27
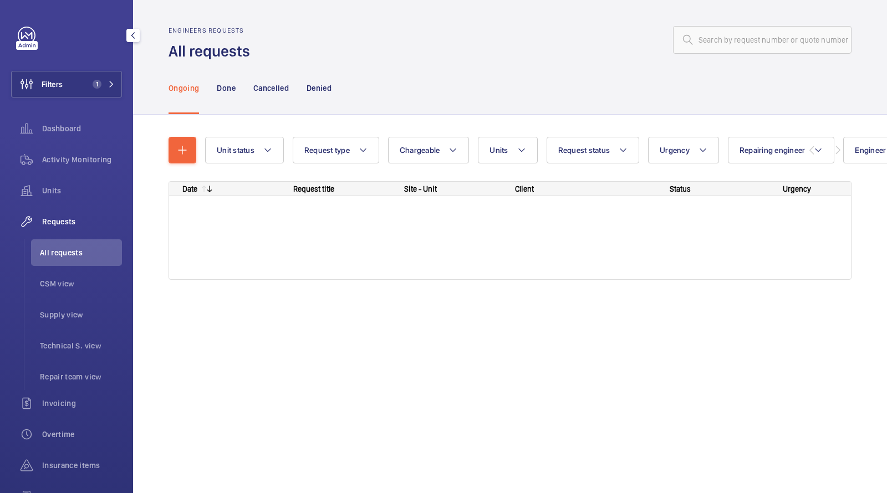
drag, startPoint x: 62, startPoint y: 254, endPoint x: 116, endPoint y: 153, distance: 115.3
click at [62, 254] on span "All requests" at bounding box center [81, 252] width 82 height 11
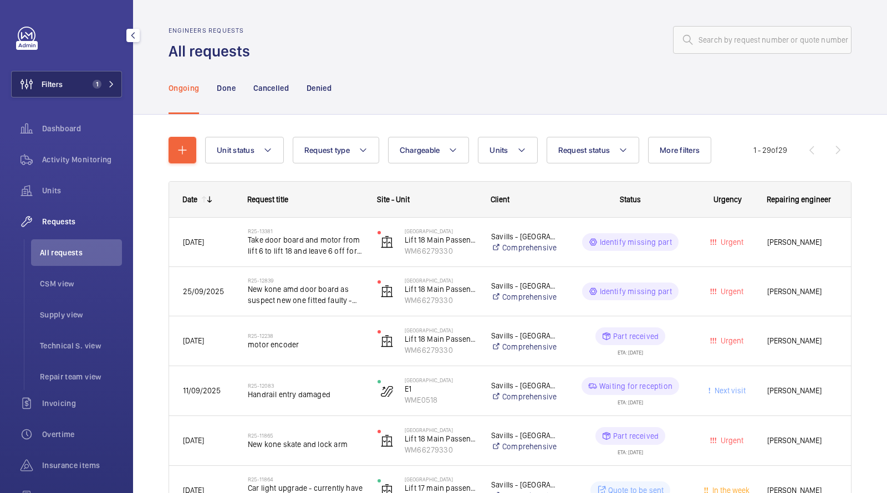
click at [95, 90] on button "Filters 1" at bounding box center [66, 84] width 111 height 27
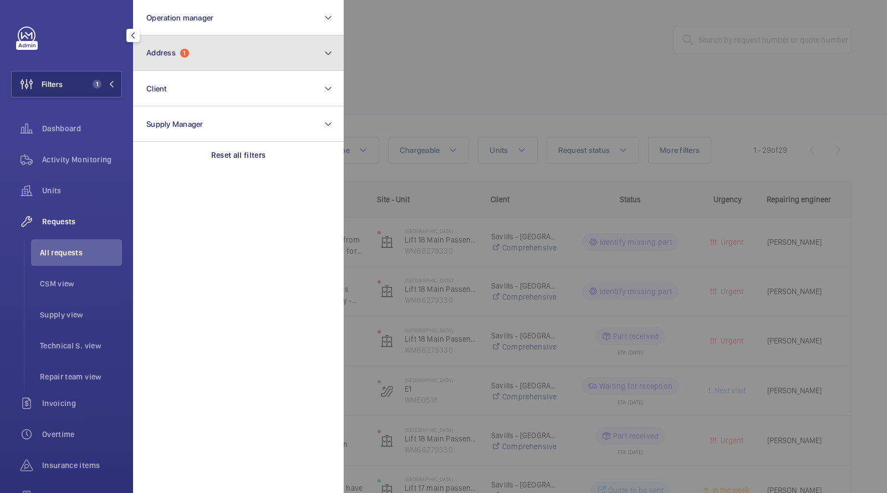
click at [168, 62] on button "Address 1" at bounding box center [238, 52] width 211 height 35
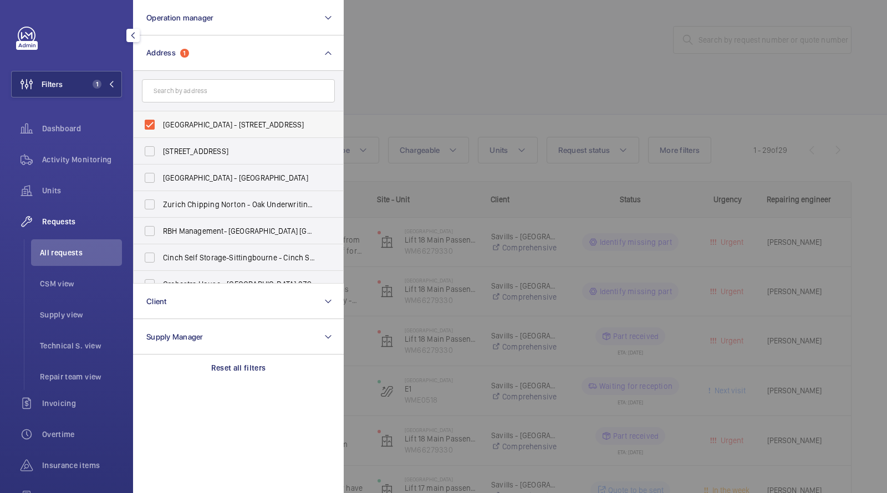
click at [196, 125] on span "[GEOGRAPHIC_DATA] - [STREET_ADDRESS]" at bounding box center [239, 124] width 152 height 11
click at [161, 125] on input "[GEOGRAPHIC_DATA] - [STREET_ADDRESS]" at bounding box center [150, 125] width 22 height 22
checkbox input "false"
click at [556, 33] on div at bounding box center [787, 246] width 887 height 493
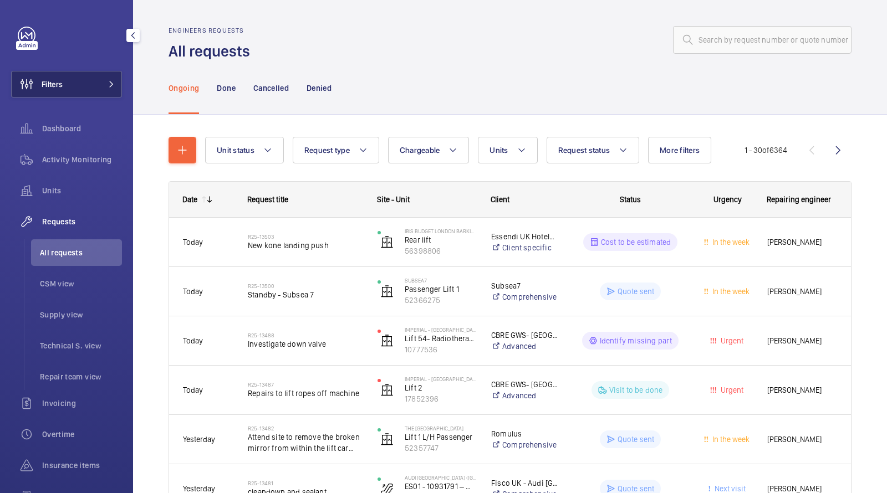
click at [104, 85] on span at bounding box center [107, 84] width 13 height 7
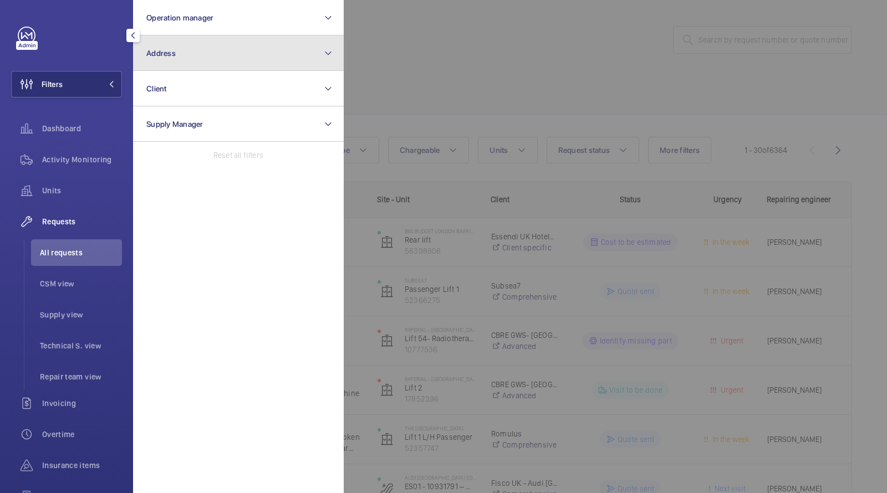
click at [191, 62] on button "Address" at bounding box center [238, 52] width 211 height 35
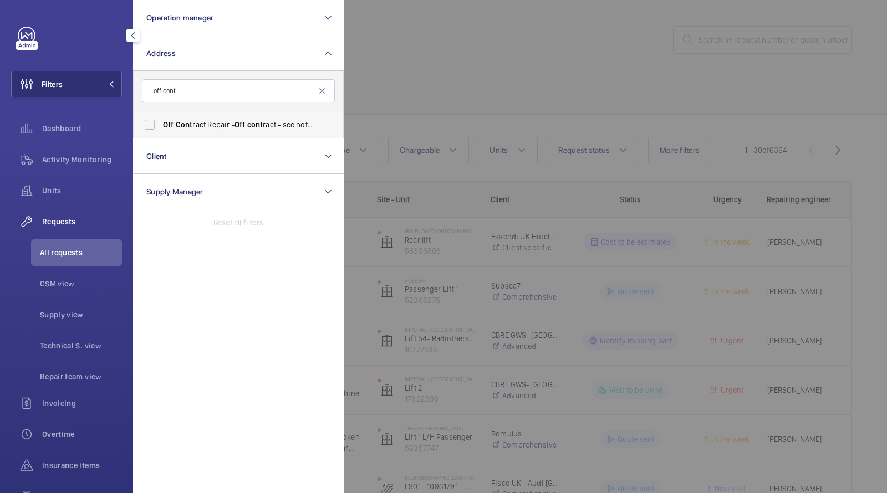
type input "off cont"
click at [197, 126] on span "Off Cont ract Repair - Off cont ract - see notes in description, LONDON XXXX" at bounding box center [239, 124] width 152 height 11
click at [161, 126] on input "Off Cont ract Repair - Off cont ract - see notes in description, LONDON XXXX" at bounding box center [150, 125] width 22 height 22
checkbox input "true"
click at [459, 23] on div at bounding box center [787, 246] width 887 height 493
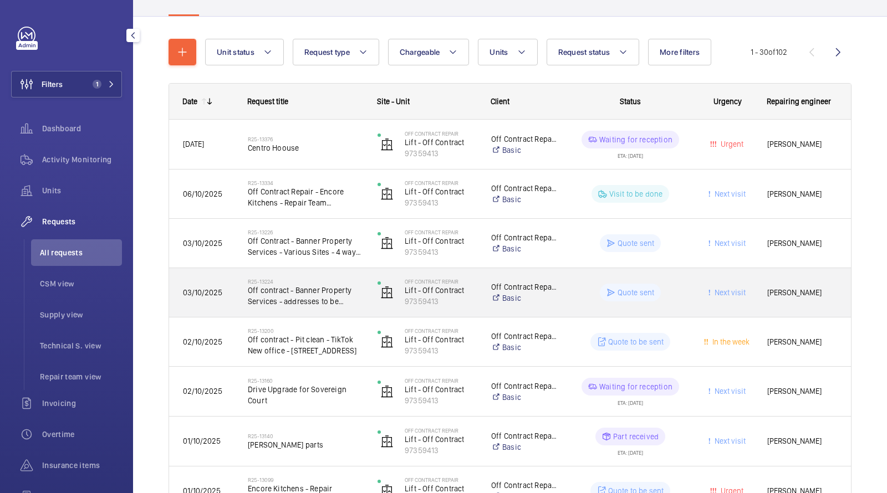
scroll to position [103, 0]
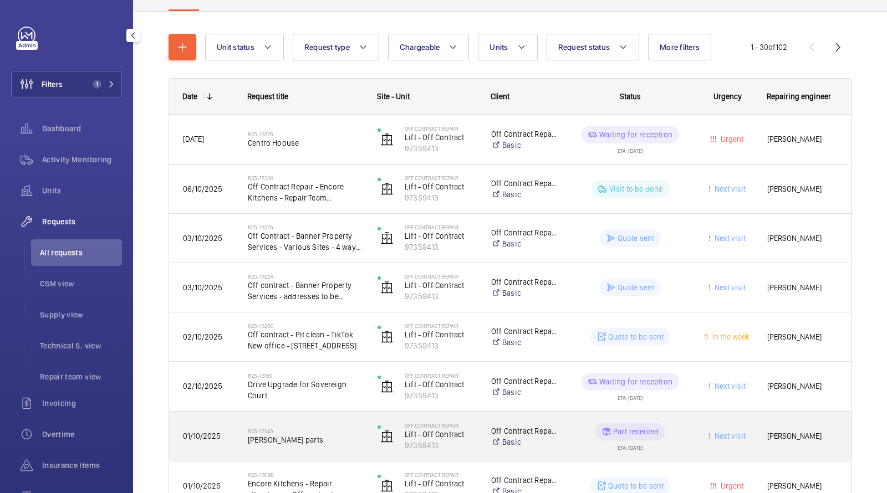
click at [293, 446] on div "R25-13140 [PERSON_NAME]" at bounding box center [305, 437] width 115 height 32
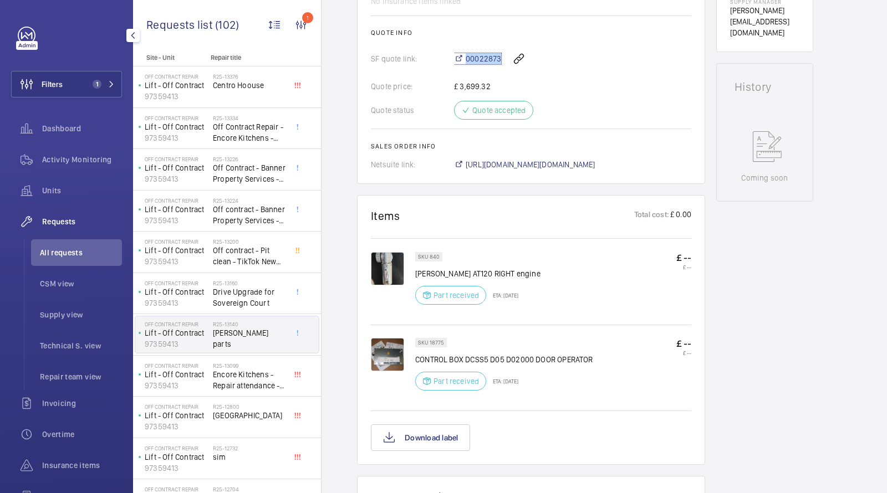
scroll to position [444, 0]
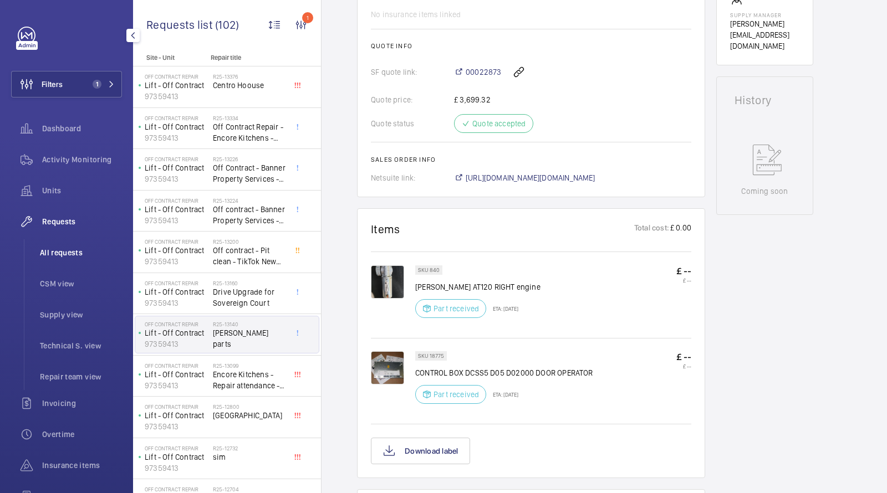
click at [61, 258] on span "All requests" at bounding box center [81, 252] width 82 height 11
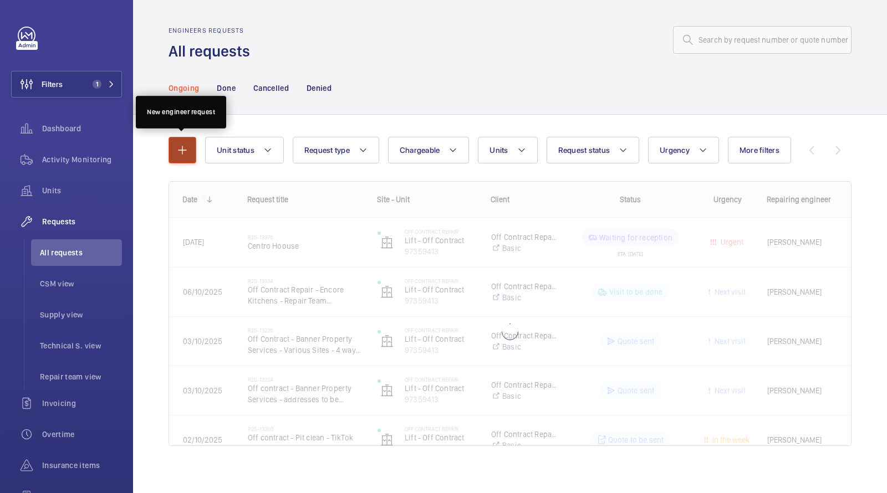
click at [185, 150] on mat-icon "button" at bounding box center [182, 150] width 13 height 13
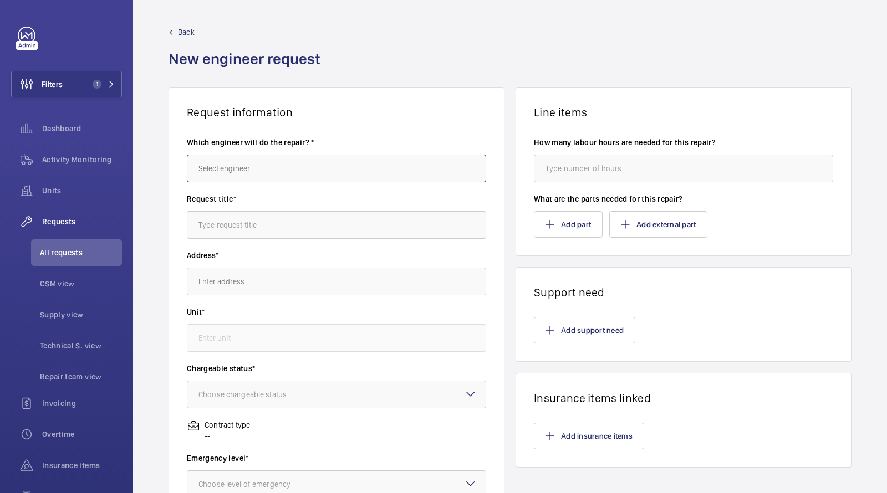
click at [260, 162] on input "text" at bounding box center [336, 169] width 299 height 28
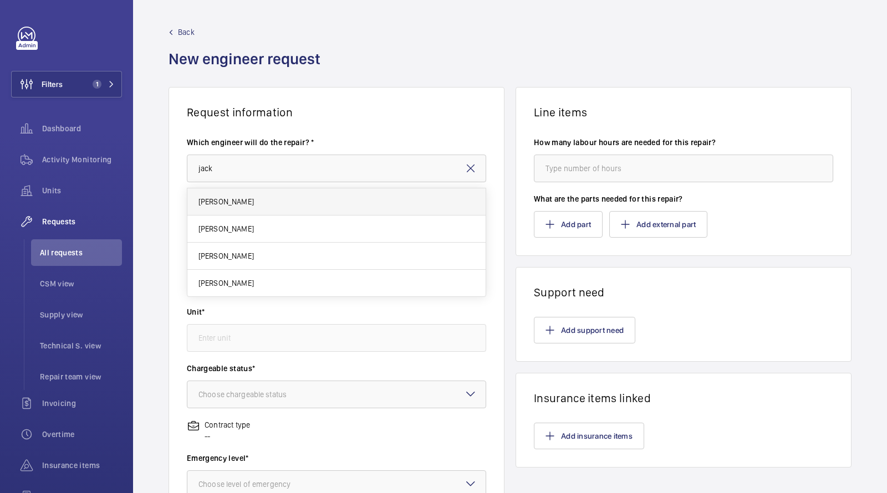
click at [257, 206] on mat-option "[PERSON_NAME]" at bounding box center [336, 201] width 299 height 27
type input "[PERSON_NAME]"
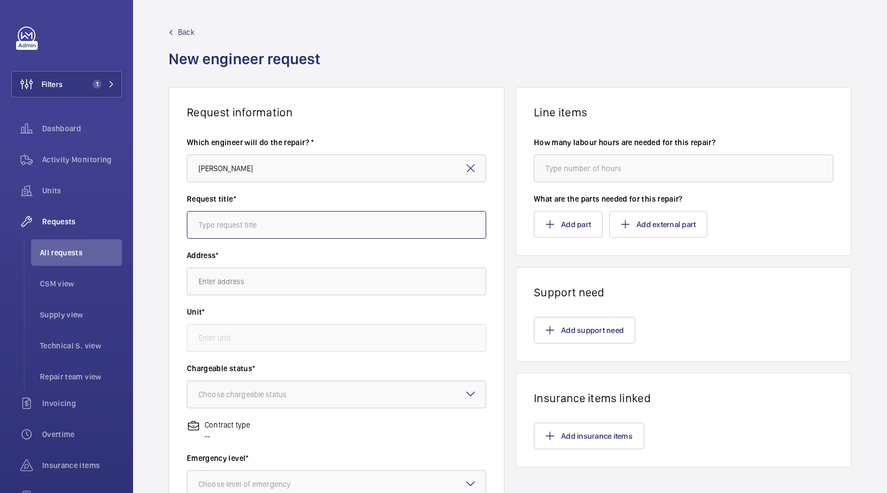
click at [253, 219] on input "text" at bounding box center [336, 225] width 299 height 28
type input "C"
paste input "00022873"
type input "fit [PERSON_NAME] board and motor at [GEOGRAPHIC_DATA]"
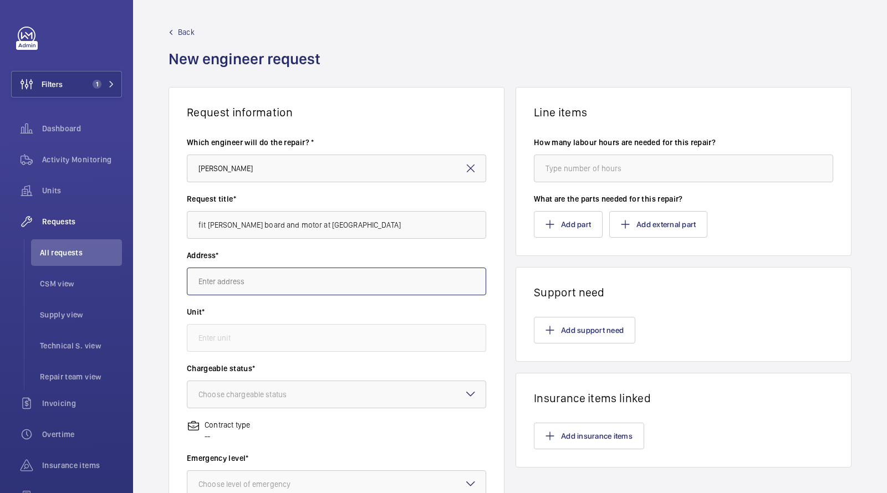
click at [302, 283] on input "text" at bounding box center [336, 282] width 299 height 28
type input "o"
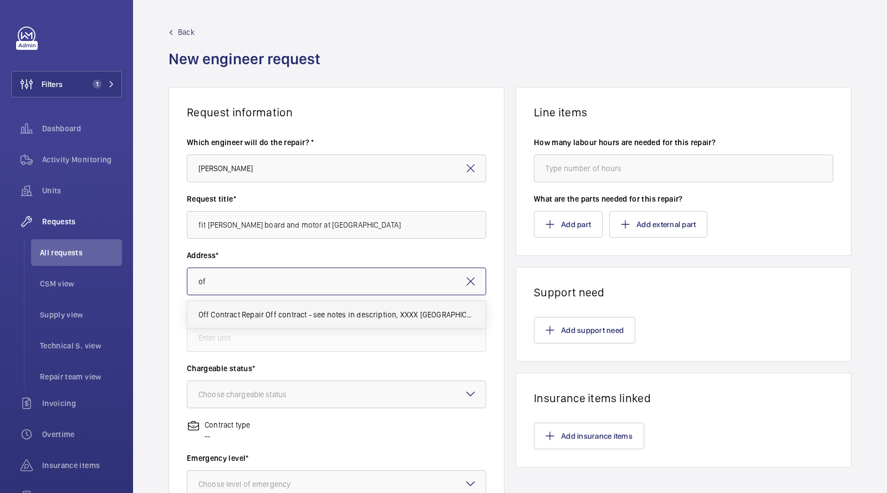
type input "o"
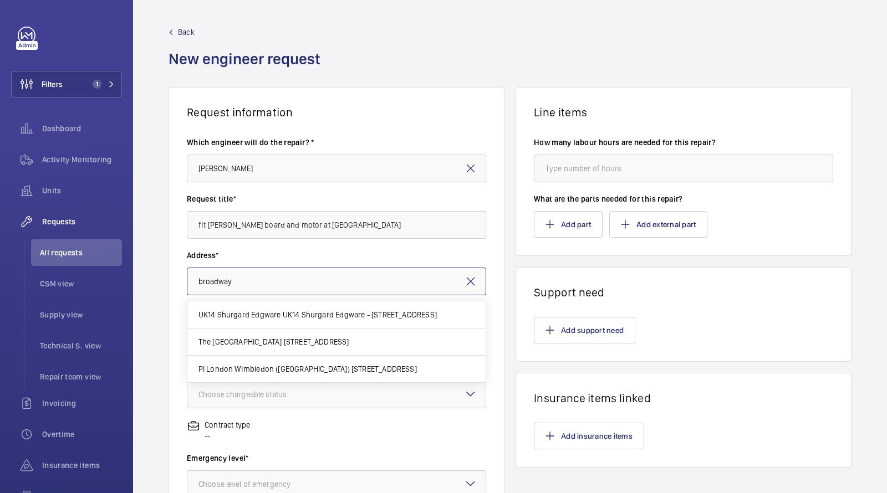
drag, startPoint x: 254, startPoint y: 288, endPoint x: 129, endPoint y: 213, distance: 145.9
click at [135, 244] on div "Request information Which engineer will do the repair? * [PERSON_NAME] Request …" at bounding box center [510, 390] width 754 height 607
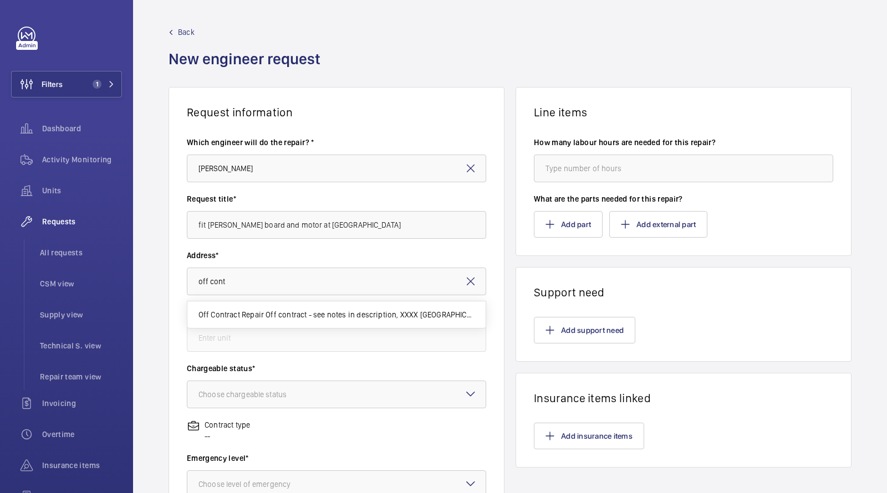
click at [239, 309] on span "Off Contract Repair Off contract - see notes in description, XXXX [GEOGRAPHIC_D…" at bounding box center [336, 314] width 276 height 11
type input "Off Contract Repair Off contract - see notes in description, XXXX [GEOGRAPHIC_D…"
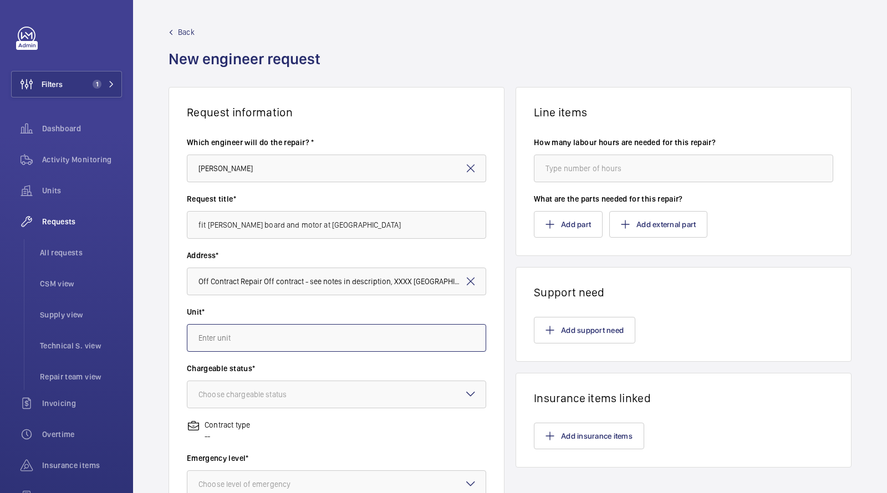
click at [233, 339] on input "text" at bounding box center [336, 338] width 299 height 28
click at [241, 395] on span "97359413 - Lift - Off Contract" at bounding box center [248, 398] width 100 height 11
type input "97359413 - Lift - Off Contract"
click at [239, 391] on div "Choose chargeable status" at bounding box center [256, 394] width 116 height 11
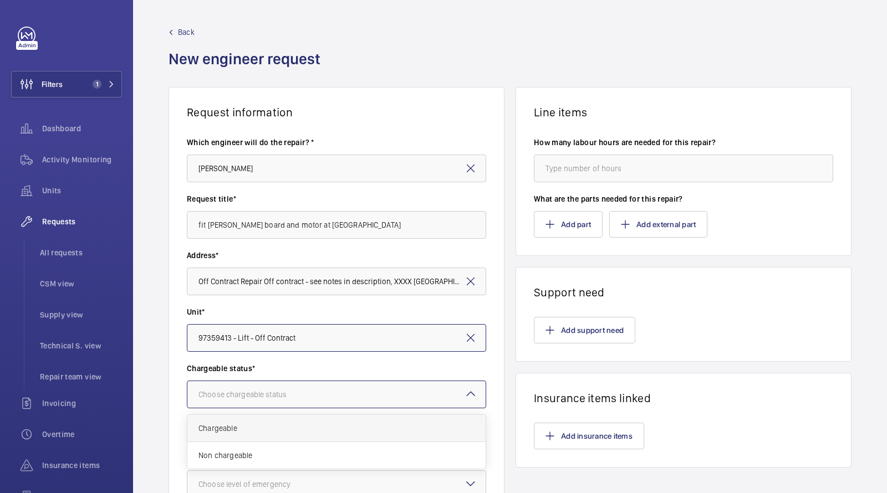
click at [239, 419] on div "Chargeable" at bounding box center [336, 428] width 298 height 27
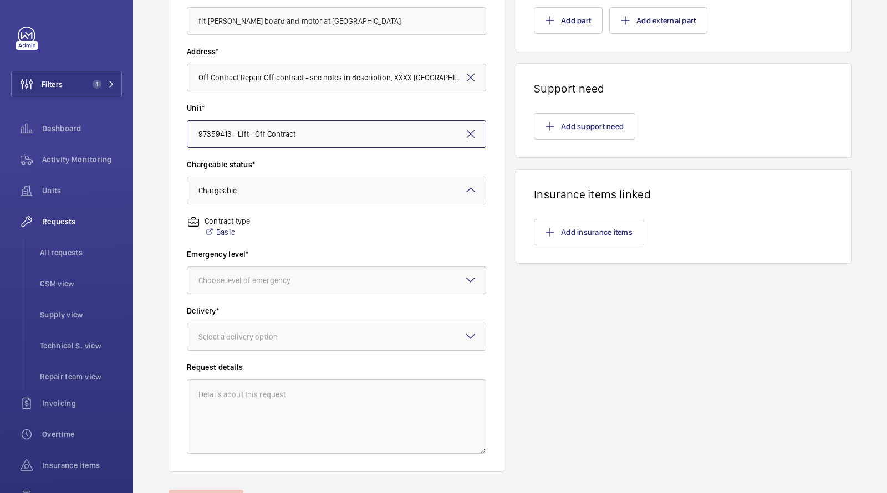
scroll to position [250, 0]
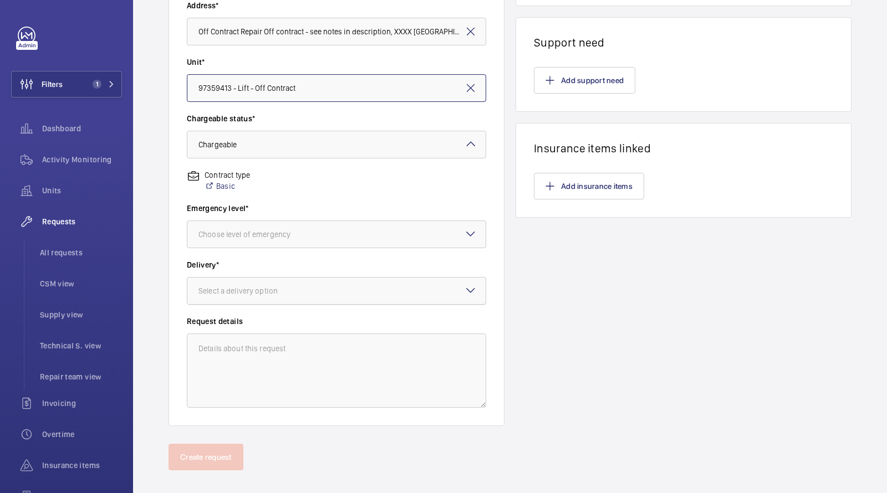
click at [245, 298] on div at bounding box center [336, 291] width 298 height 27
click at [242, 360] on div "On site" at bounding box center [336, 352] width 298 height 27
click at [324, 225] on div at bounding box center [336, 234] width 298 height 27
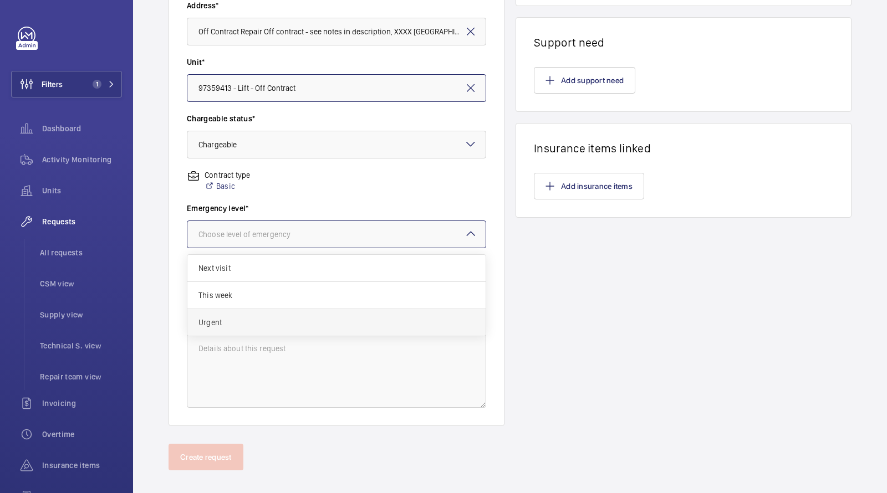
click at [226, 320] on span "Urgent" at bounding box center [336, 322] width 276 height 11
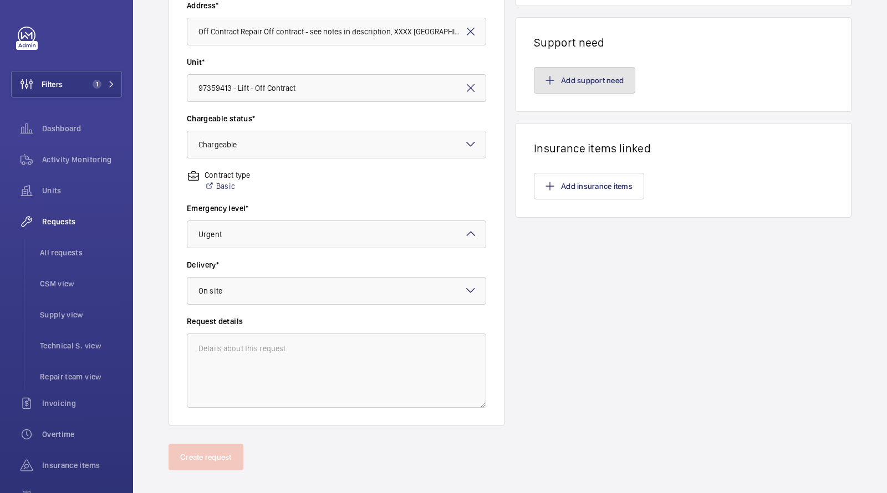
click at [594, 83] on button "Add support need" at bounding box center [584, 80] width 101 height 27
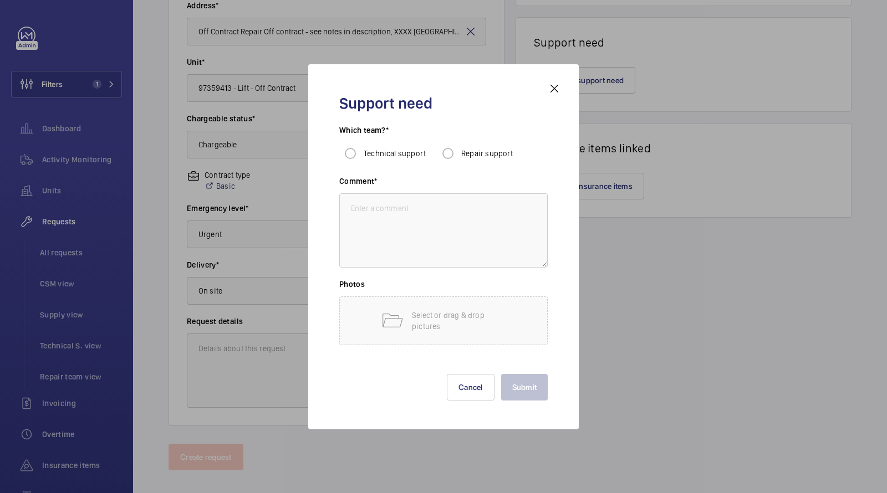
click at [462, 158] on label "Repair support" at bounding box center [486, 153] width 54 height 11
click at [459, 158] on input "Repair support" at bounding box center [448, 153] width 22 height 22
radio input "true"
click at [427, 220] on textarea at bounding box center [443, 230] width 208 height 74
paste textarea "00022873"
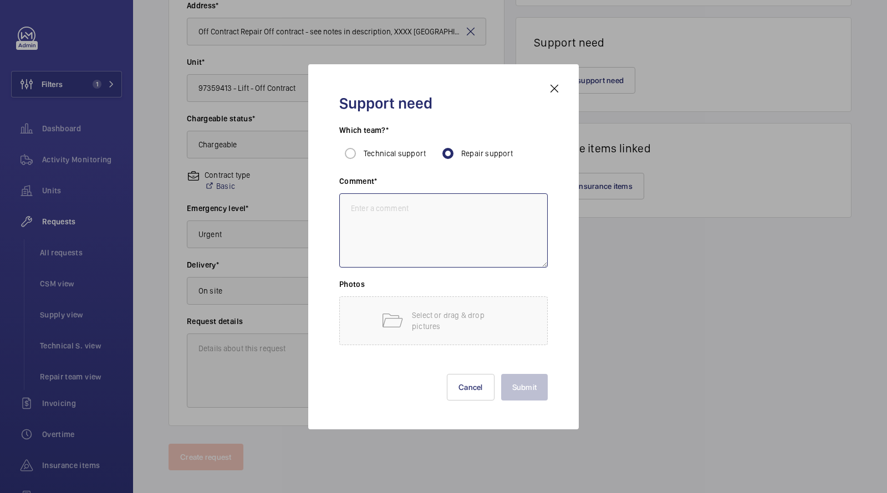
type textarea "00022873"
click at [343, 213] on textarea "fit [PERSON_NAME] door board and motor at [GEOGRAPHIC_DATA]" at bounding box center [443, 230] width 208 height 74
paste textarea "[STREET_ADDRESS]"
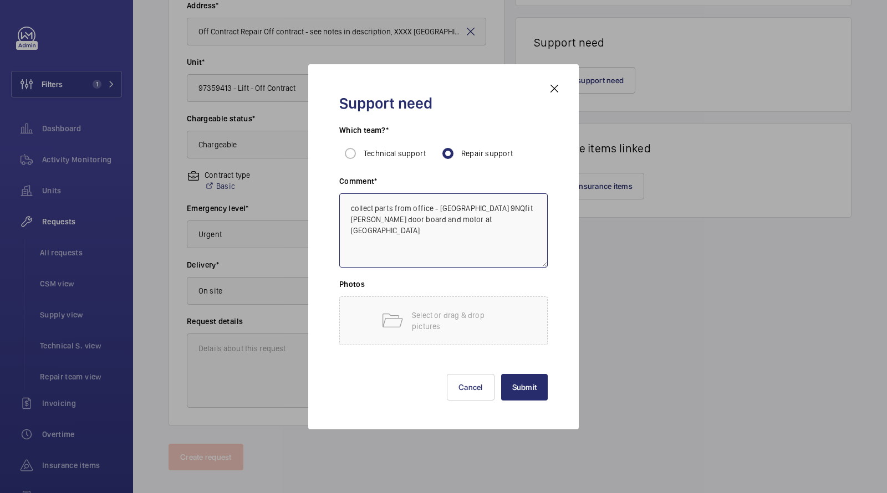
click at [497, 208] on textarea "collect parts from office - [GEOGRAPHIC_DATA] 9NQfit [PERSON_NAME] door board a…" at bounding box center [443, 230] width 208 height 74
click at [494, 208] on textarea "collect parts from office - [GEOGRAPHIC_DATA] 9NQfit [PERSON_NAME] door board a…" at bounding box center [443, 230] width 208 height 74
click at [369, 222] on textarea "collect parts from office - [GEOGRAPHIC_DATA] 9NQfit [PERSON_NAME] door board a…" at bounding box center [443, 230] width 208 height 74
type textarea "collect parts from office - [GEOGRAPHIC_DATA] 9NQ fit [PERSON_NAME] door board …"
click at [523, 386] on button "Submit" at bounding box center [524, 387] width 47 height 27
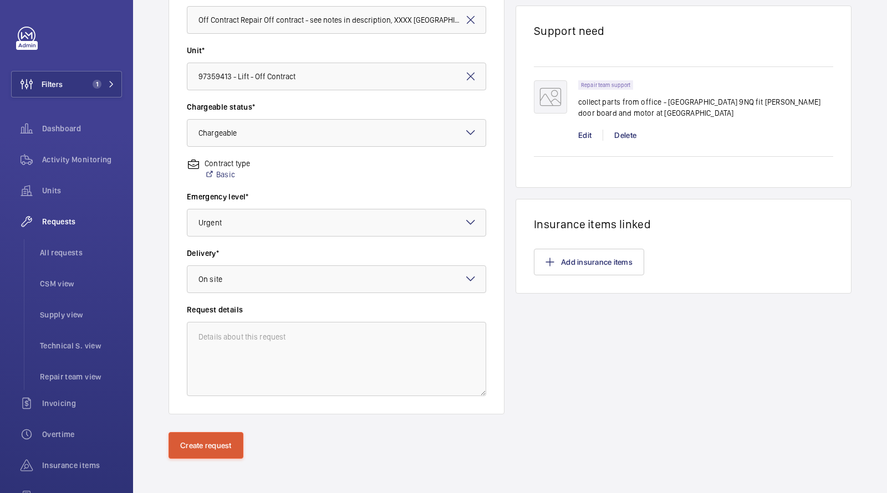
scroll to position [262, 0]
click at [209, 443] on button "Create request" at bounding box center [205, 445] width 75 height 27
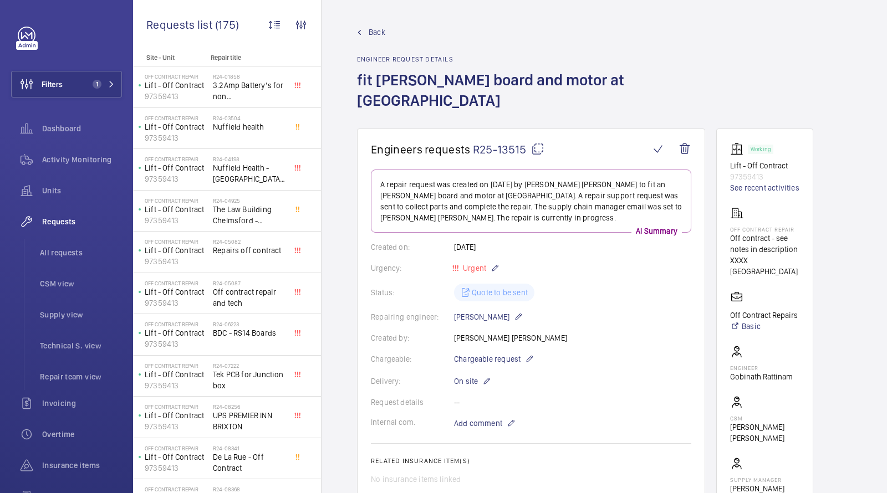
scroll to position [525, 0]
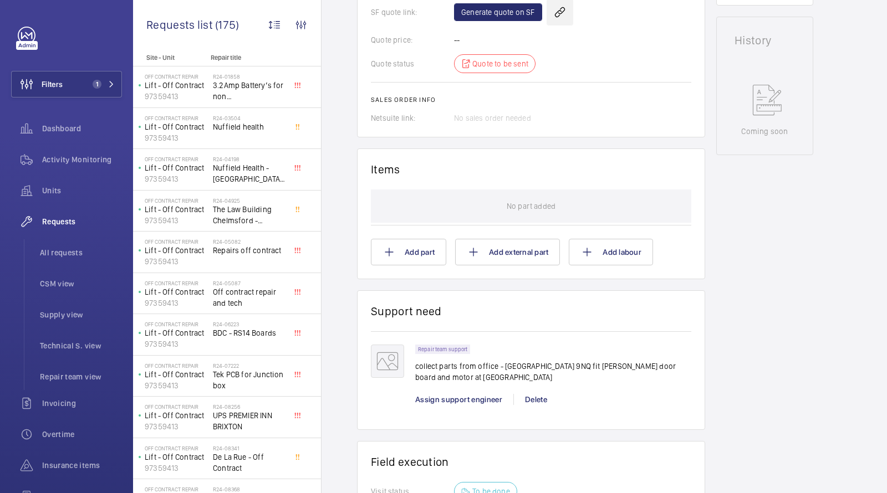
click at [559, 25] on wm-front-icon-button at bounding box center [559, 12] width 27 height 27
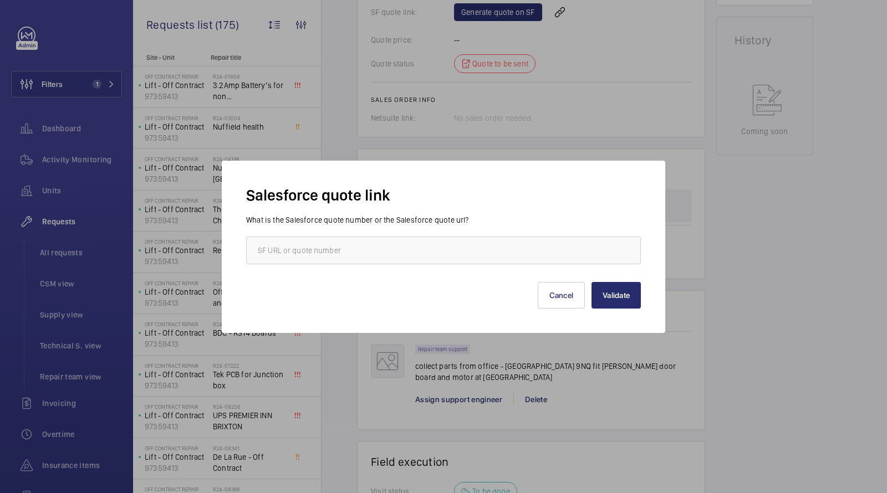
scroll to position [272, 0]
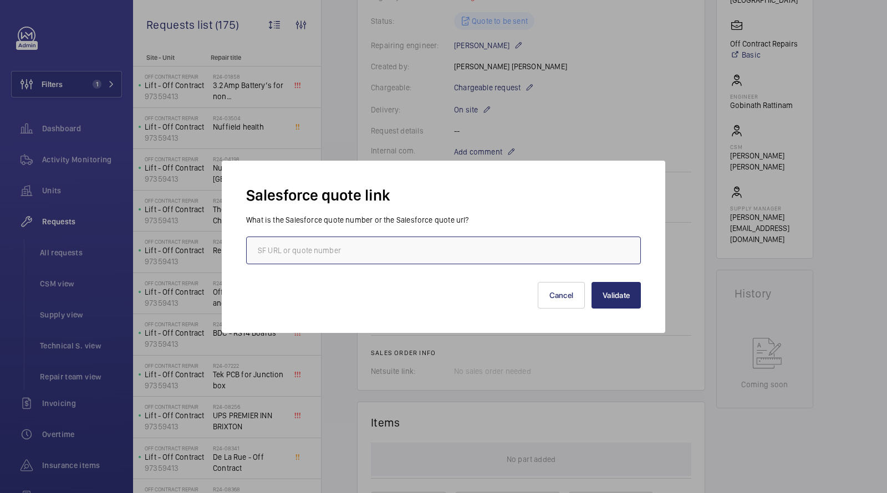
click at [397, 239] on input "text" at bounding box center [443, 251] width 395 height 28
paste input "00022873"
type input "00022873"
click at [628, 294] on button "Validate" at bounding box center [615, 295] width 49 height 27
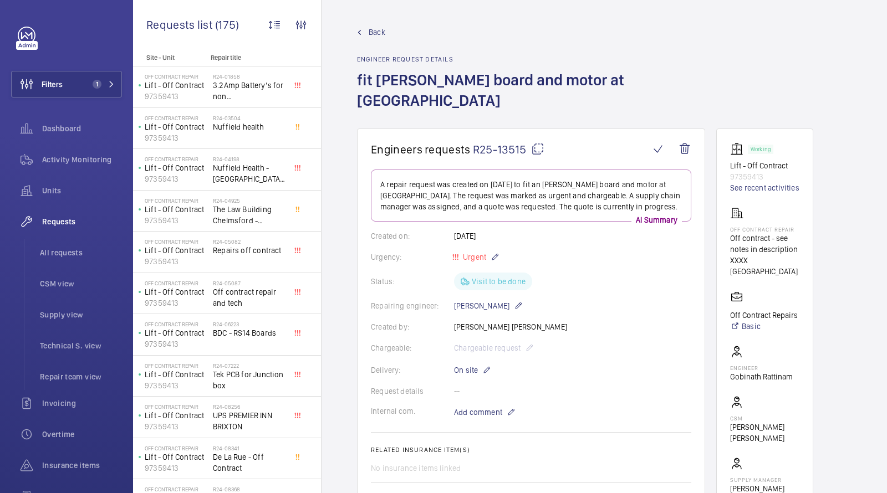
scroll to position [398, 0]
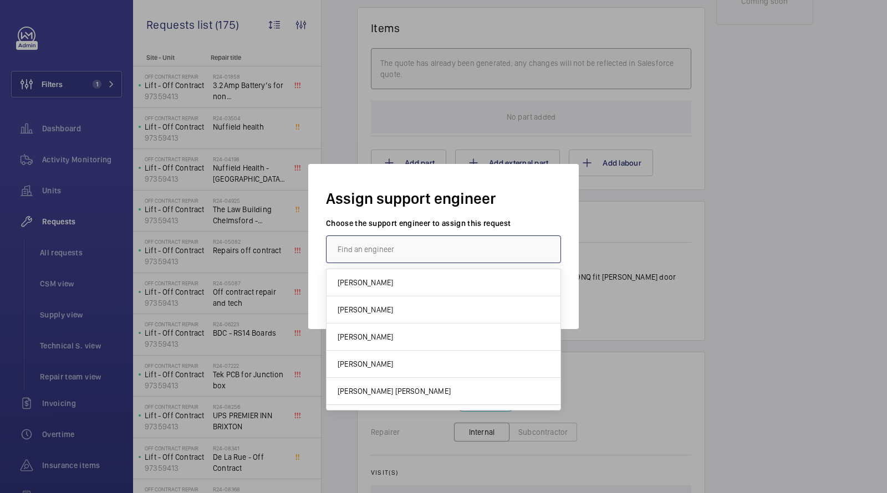
click at [407, 251] on input "text" at bounding box center [443, 249] width 235 height 28
click at [385, 360] on mat-option "[PERSON_NAME]" at bounding box center [443, 364] width 234 height 27
type input "[PERSON_NAME]"
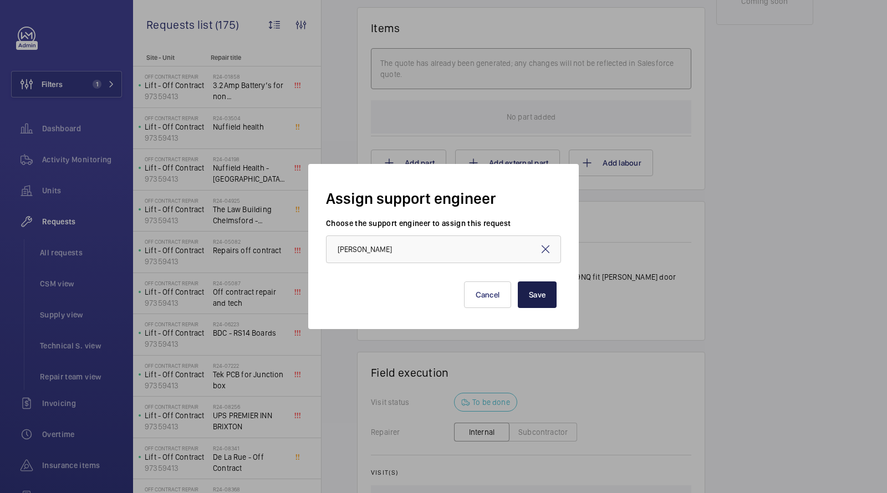
click at [532, 293] on button "Save" at bounding box center [537, 294] width 39 height 27
